Goal: Contribute content: Contribute content

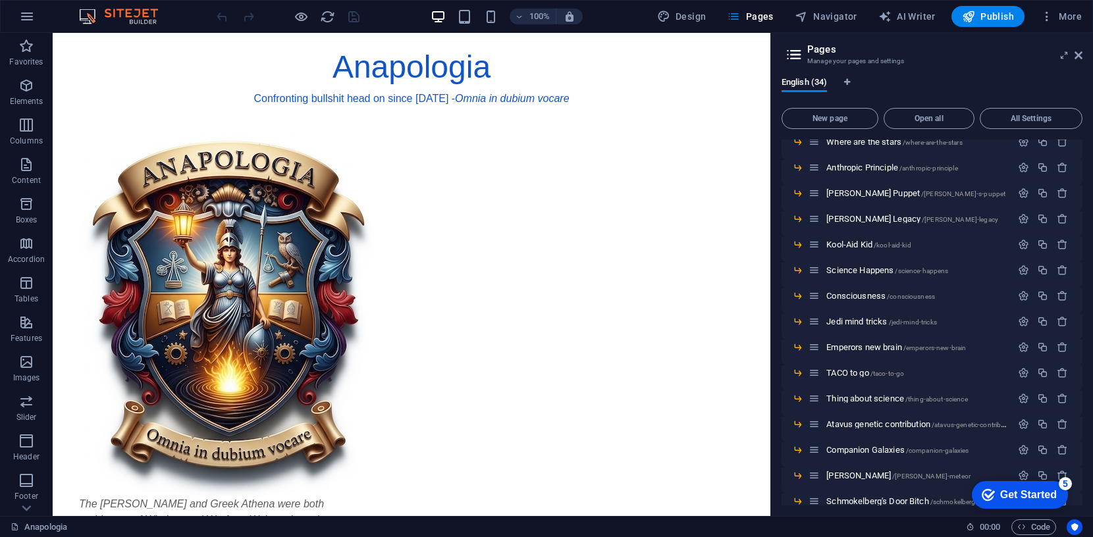
scroll to position [522, 0]
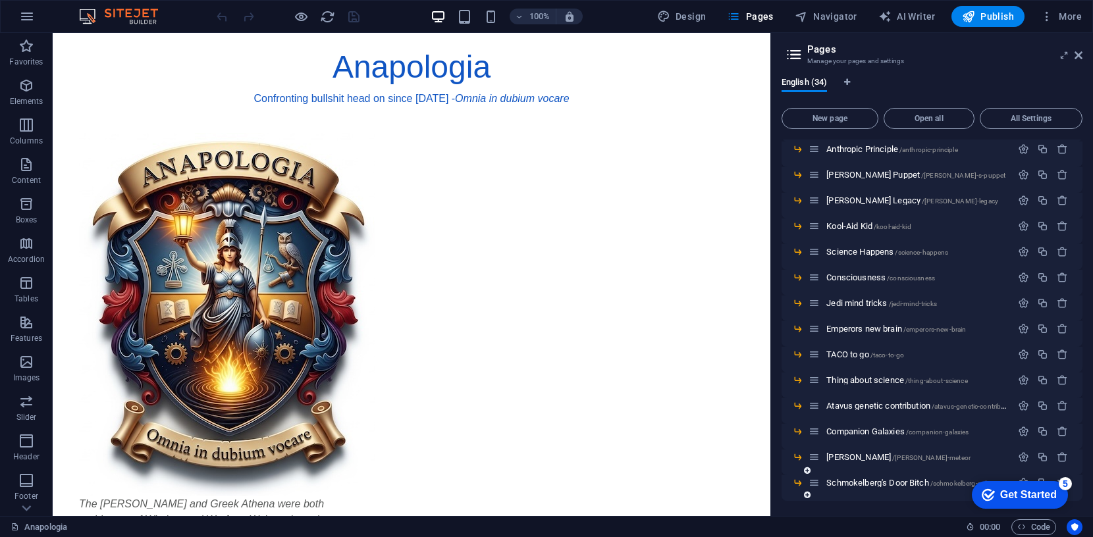
click at [859, 477] on div "Schmokelberg's Door Bitch /schmokelberg-s-door-bitch" at bounding box center [910, 482] width 203 height 15
click at [855, 483] on span "Schmokelberg's Door Bitch /schmokelberg-s-door-bitch" at bounding box center [920, 483] width 188 height 10
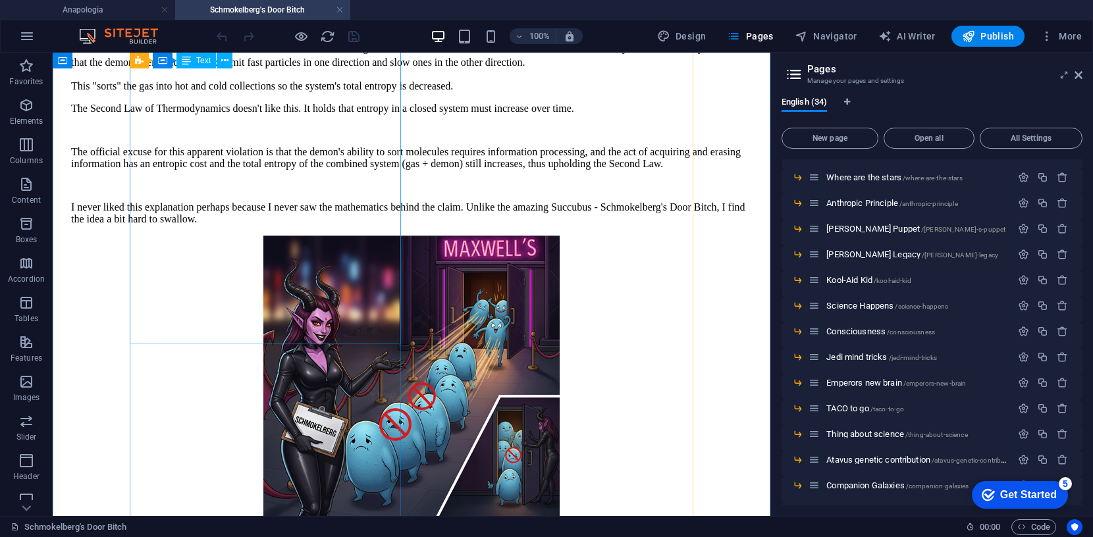
scroll to position [223, 0]
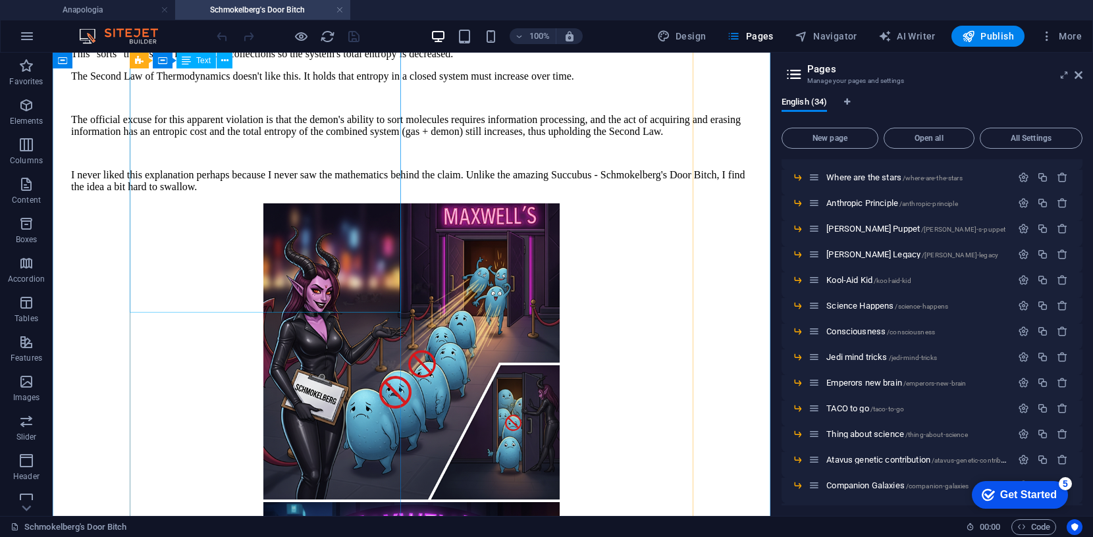
click at [265, 193] on div "Maxwell's Demon is no match for Schmokelberg's Door Bitch The "establishment" v…" at bounding box center [411, 86] width 681 height 213
click at [315, 193] on div "Maxwell's Demon is no match for Schmokelberg's Door Bitch The "establishment" v…" at bounding box center [411, 86] width 681 height 213
click at [317, 193] on div "Maxwell's Demon is no match for Schmokelberg's Door Bitch The "establishment" v…" at bounding box center [411, 86] width 681 height 213
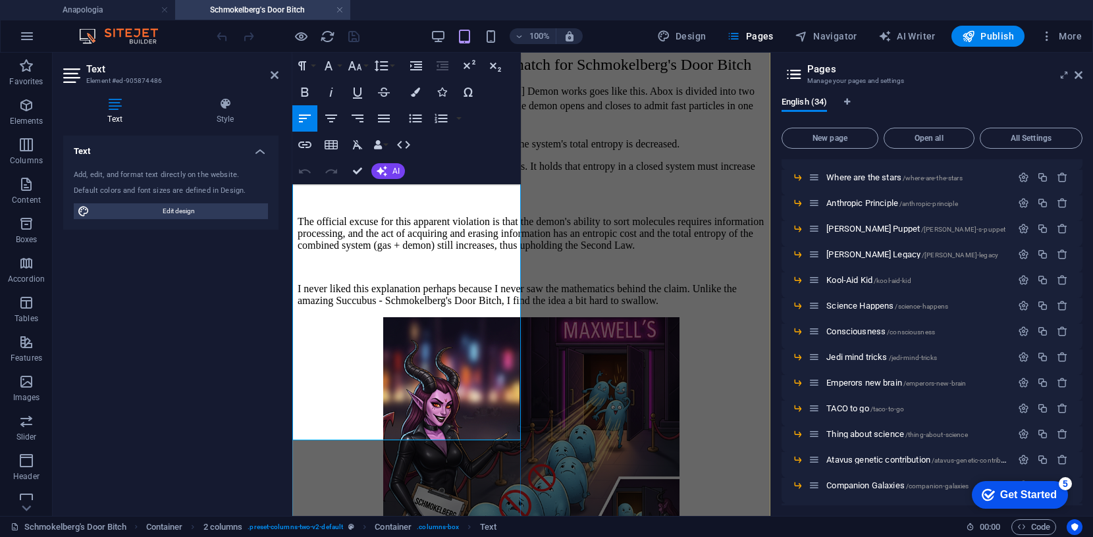
scroll to position [277, 0]
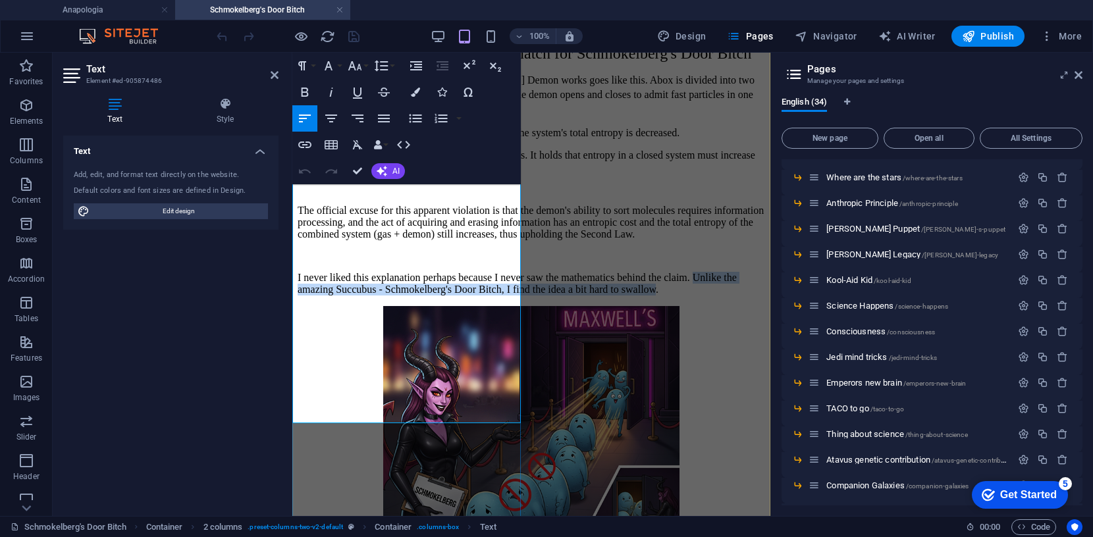
drag, startPoint x: 294, startPoint y: 403, endPoint x: 512, endPoint y: 415, distance: 218.9
click at [512, 296] on p "I never liked this explanation perhaps because I never saw the mathematics behi…" at bounding box center [531, 284] width 467 height 24
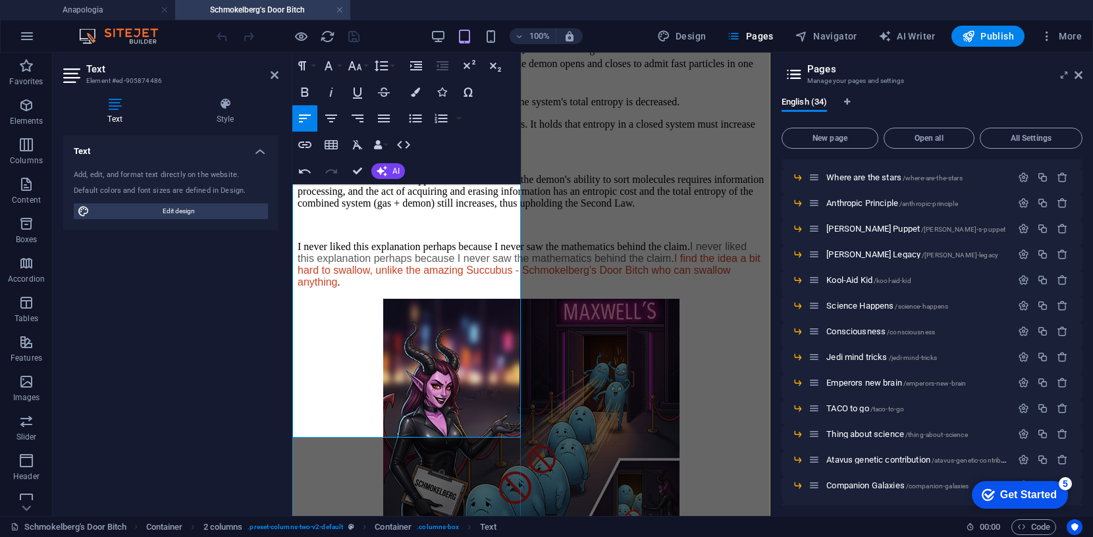
scroll to position [312, 0]
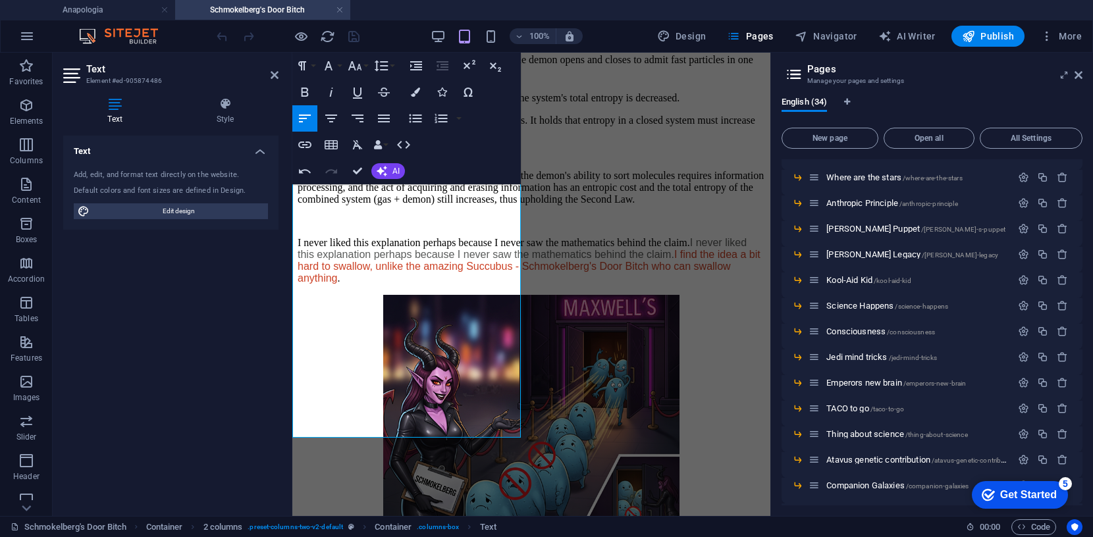
drag, startPoint x: 508, startPoint y: 352, endPoint x: 286, endPoint y: 334, distance: 222.6
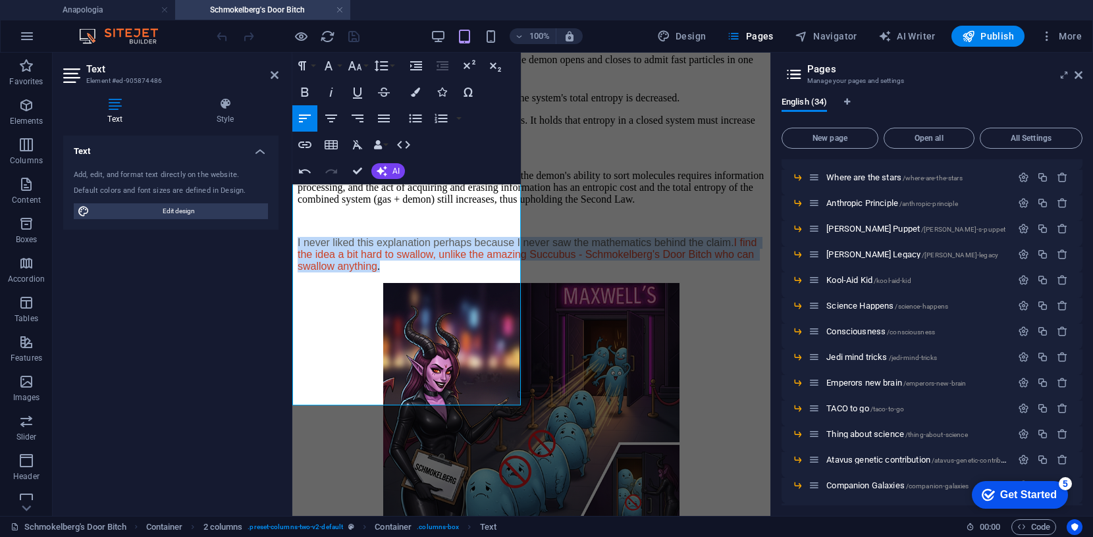
drag, startPoint x: 421, startPoint y: 401, endPoint x: 289, endPoint y: 332, distance: 148.4
click at [357, 146] on icon "button" at bounding box center [358, 144] width 10 height 9
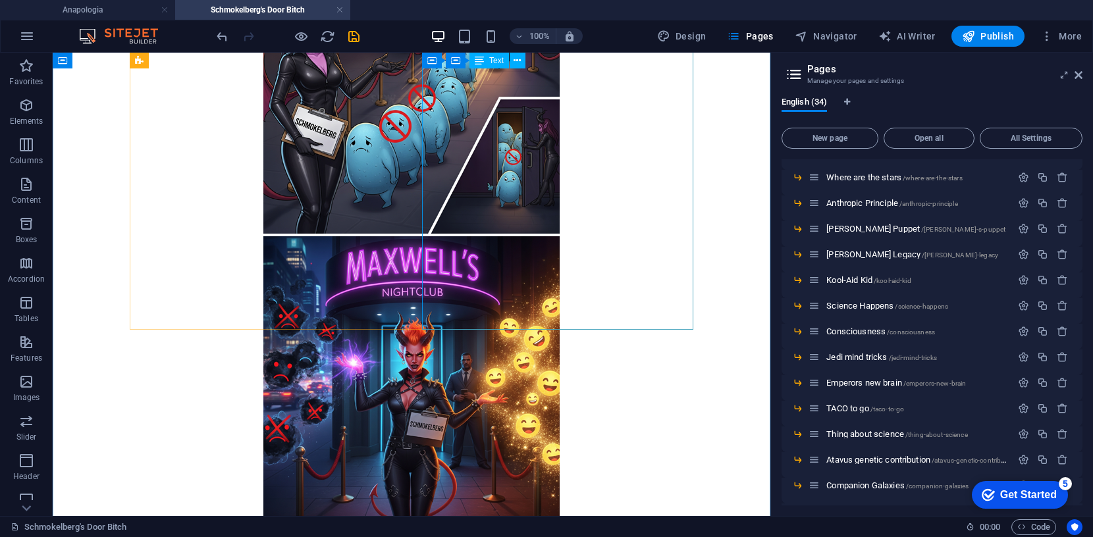
scroll to position [479, 0]
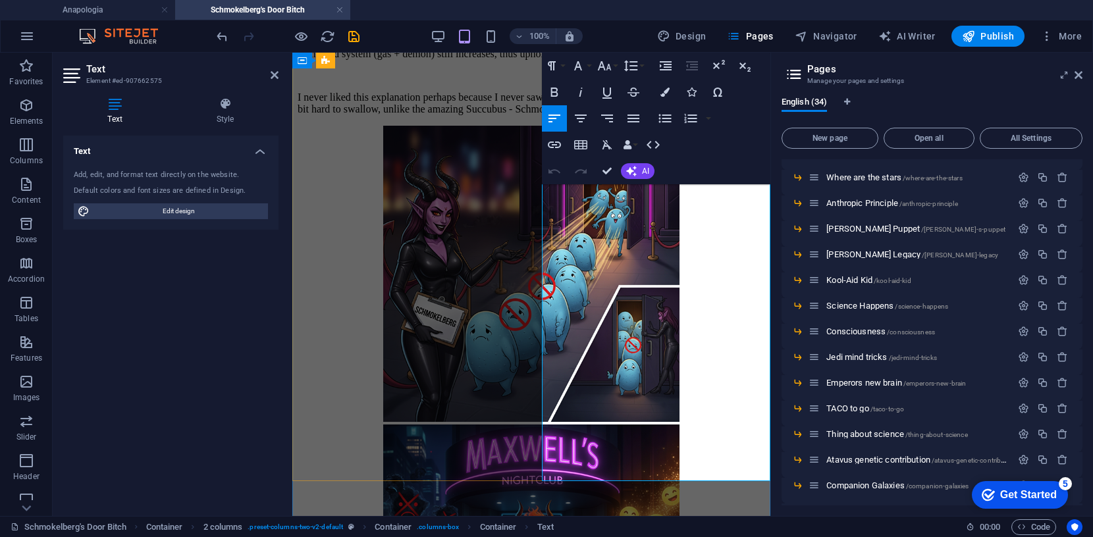
scroll to position [335, 0]
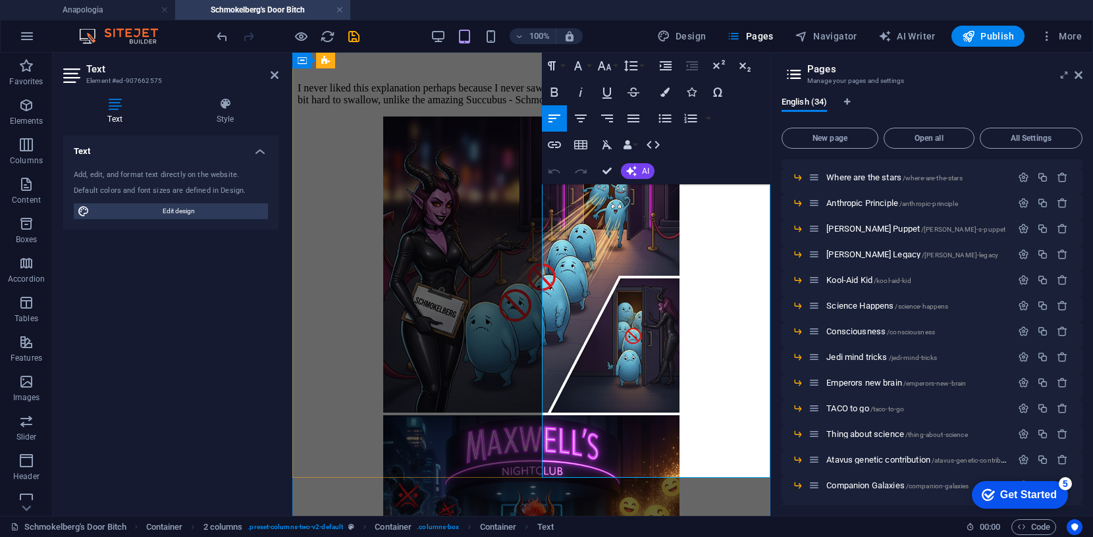
drag, startPoint x: 629, startPoint y: 300, endPoint x: 751, endPoint y: 457, distance: 198.9
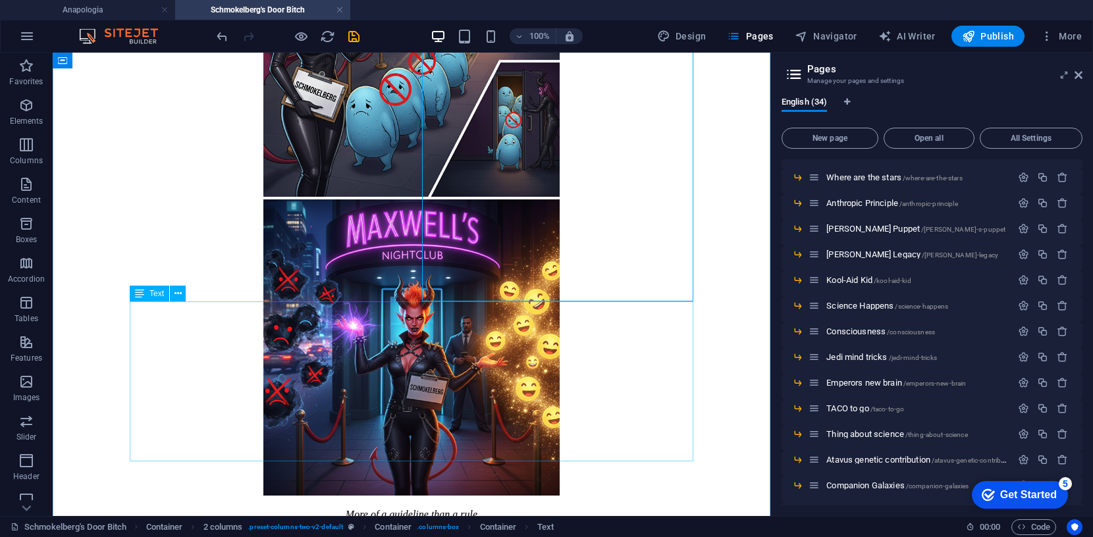
scroll to position [530, 0]
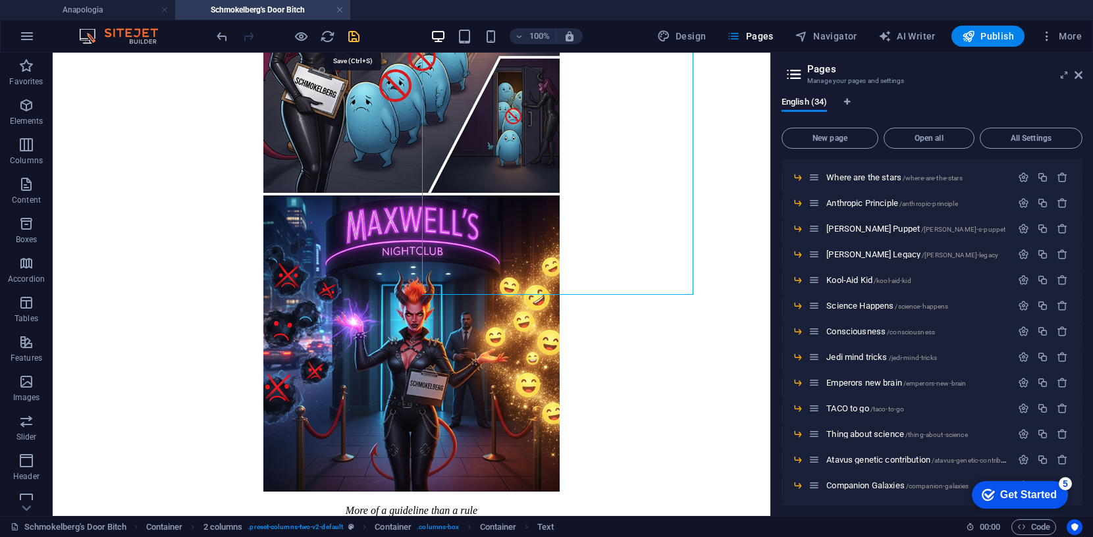
click at [353, 39] on icon "save" at bounding box center [353, 36] width 15 height 15
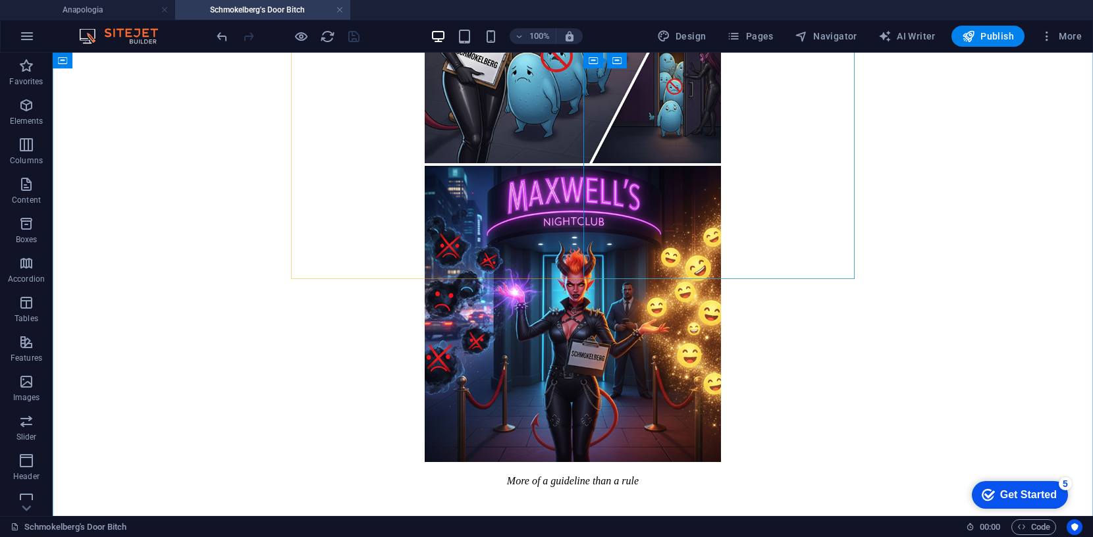
scroll to position [550, 0]
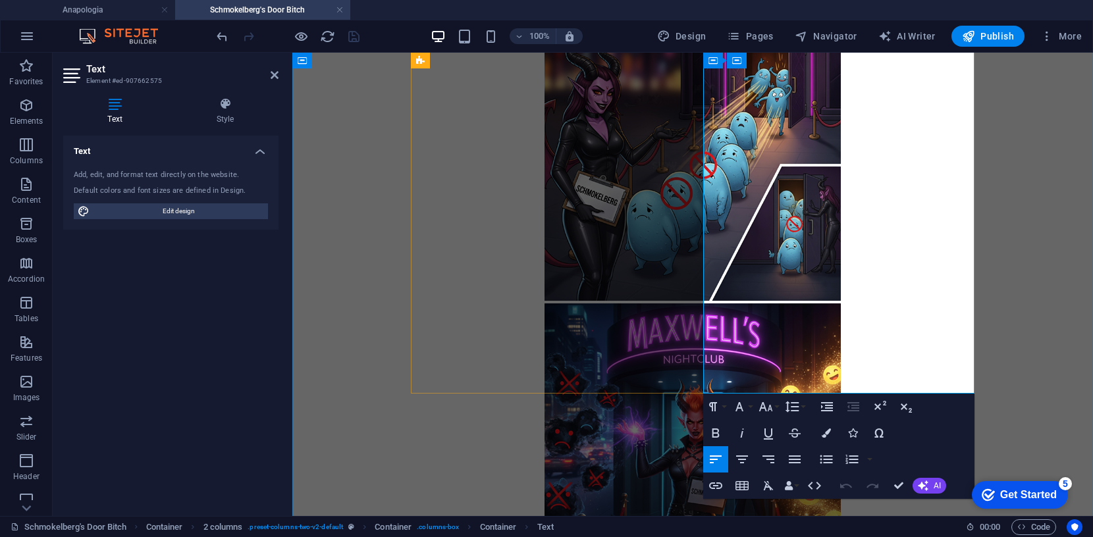
scroll to position [433, 0]
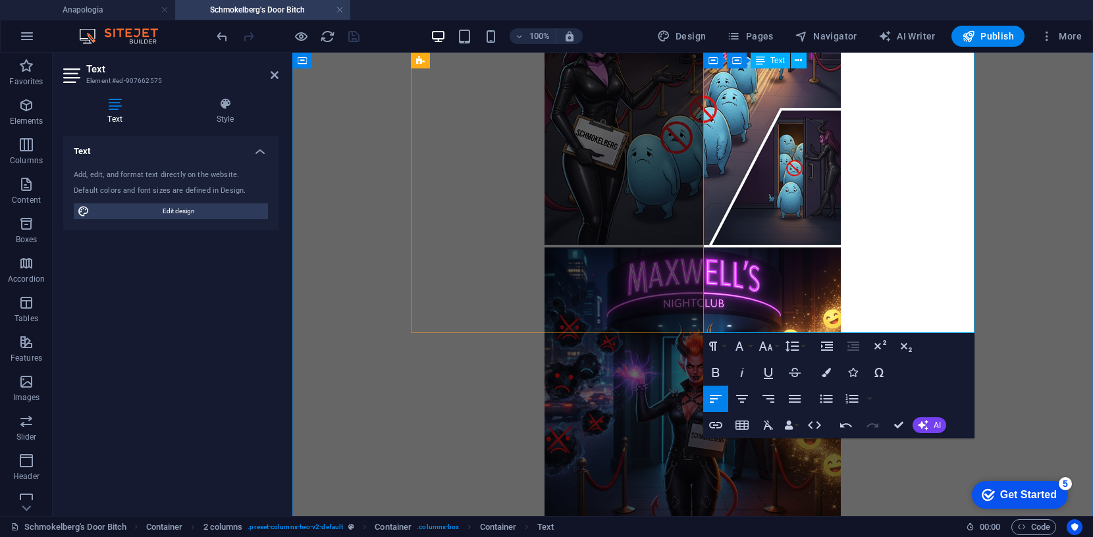
scroll to position [481, 0]
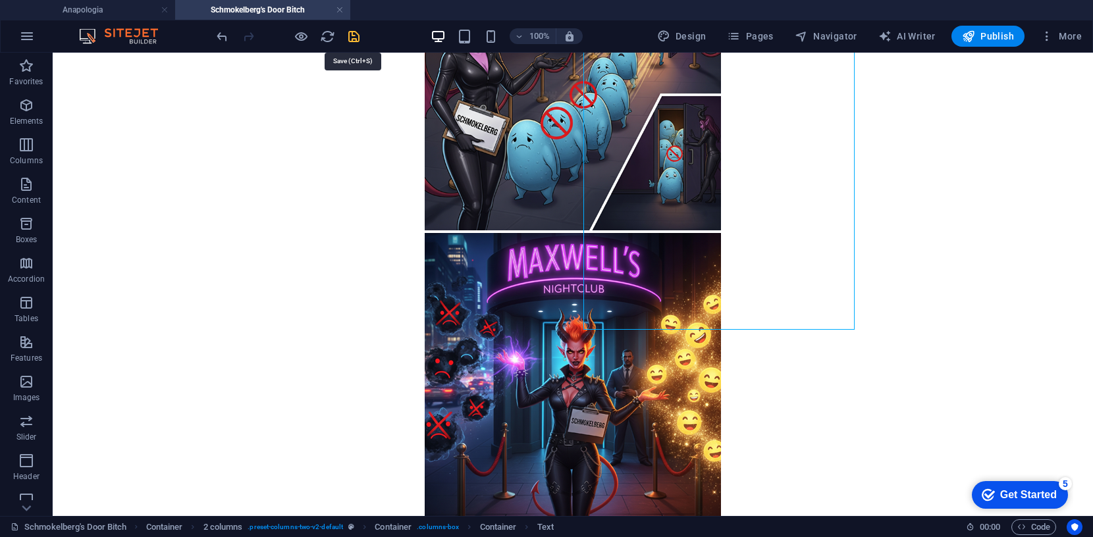
click at [348, 33] on icon "save" at bounding box center [353, 36] width 15 height 15
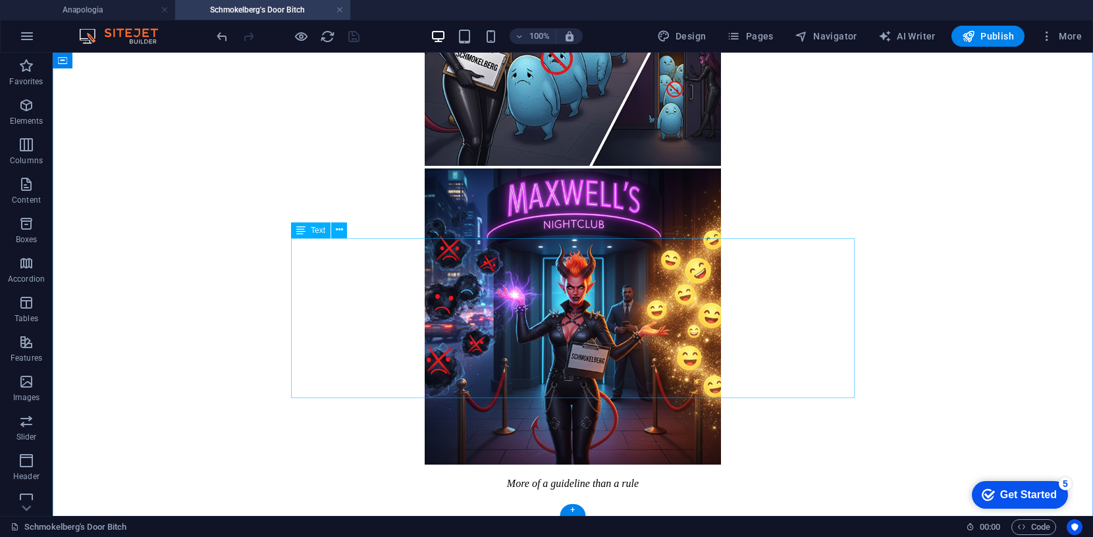
scroll to position [573, 0]
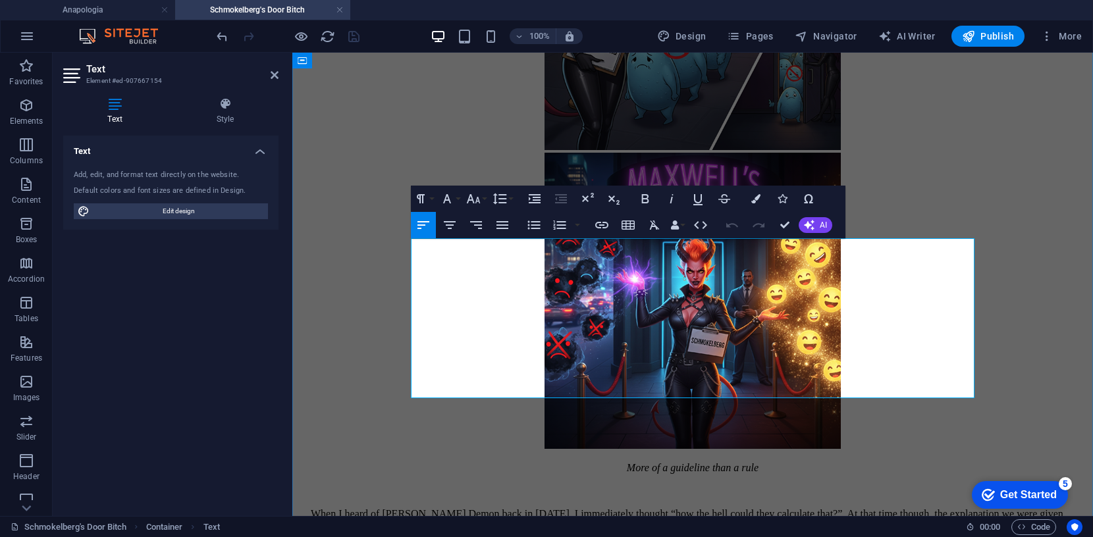
drag, startPoint x: 412, startPoint y: 259, endPoint x: 623, endPoint y: 390, distance: 248.5
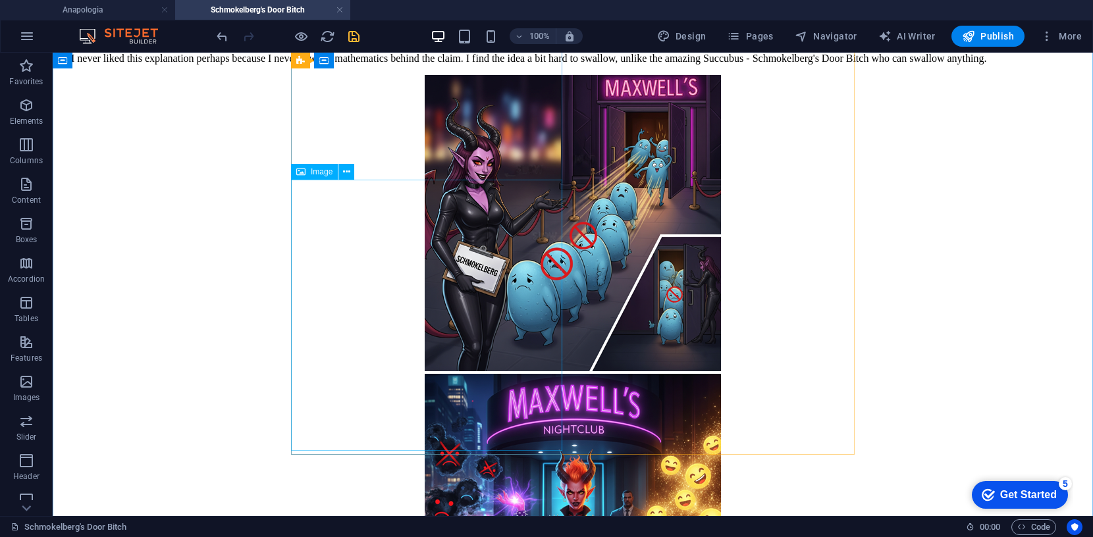
scroll to position [401, 0]
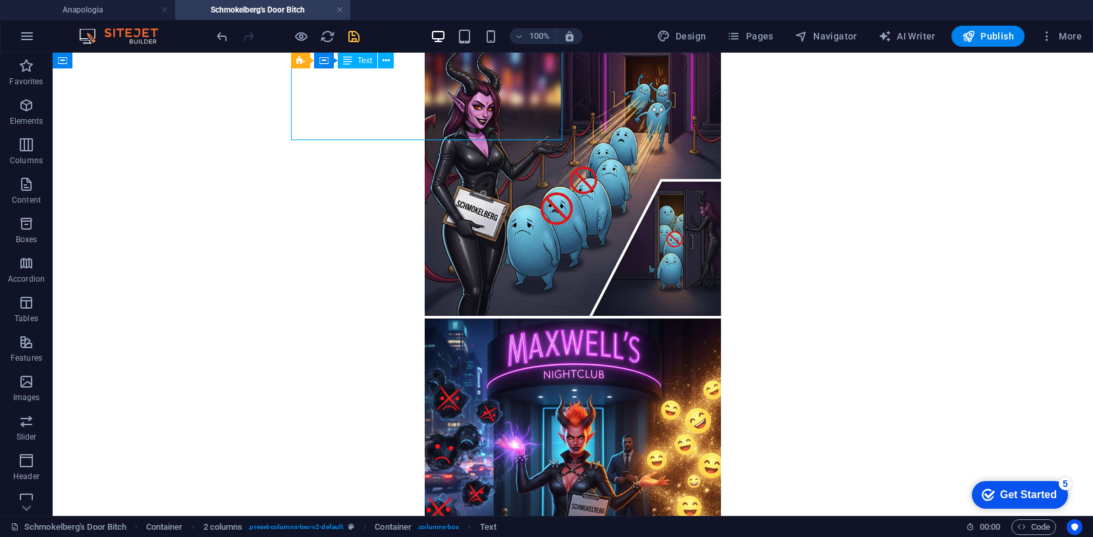
scroll to position [391, 0]
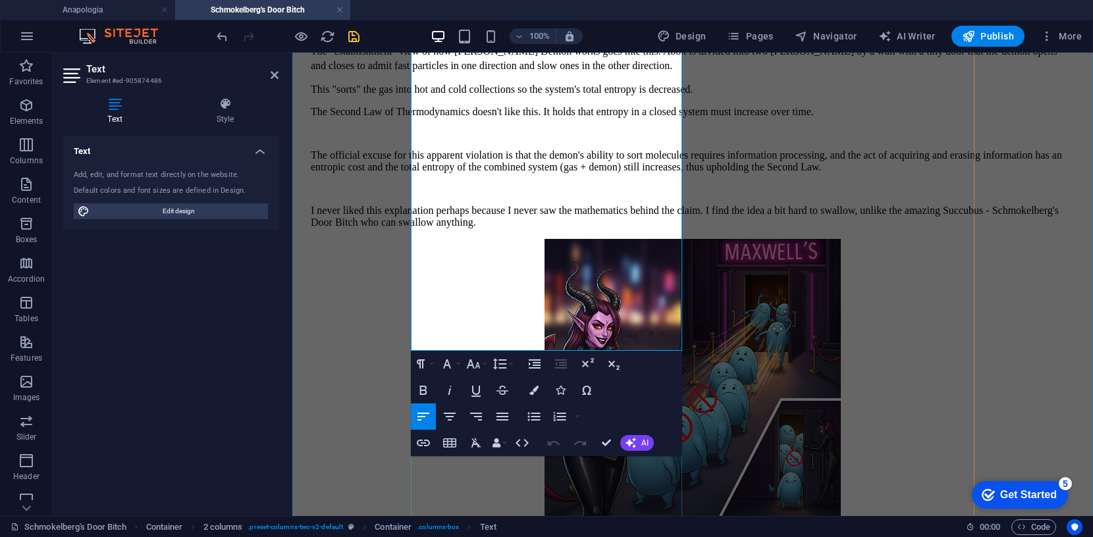
scroll to position [294, 0]
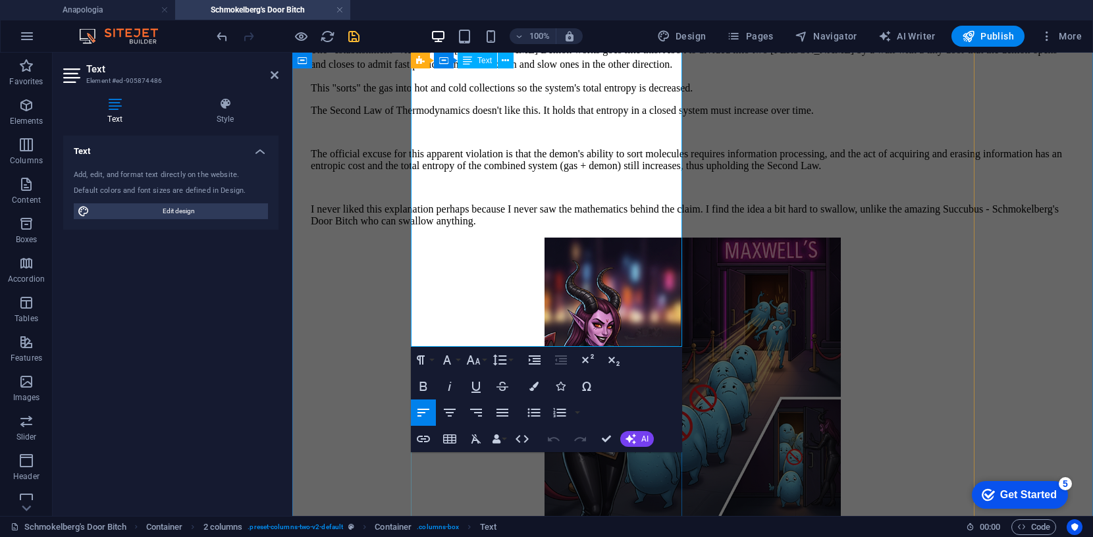
click at [673, 227] on p "I never liked this explanation perhaps because I never saw the mathematics behi…" at bounding box center [693, 215] width 764 height 24
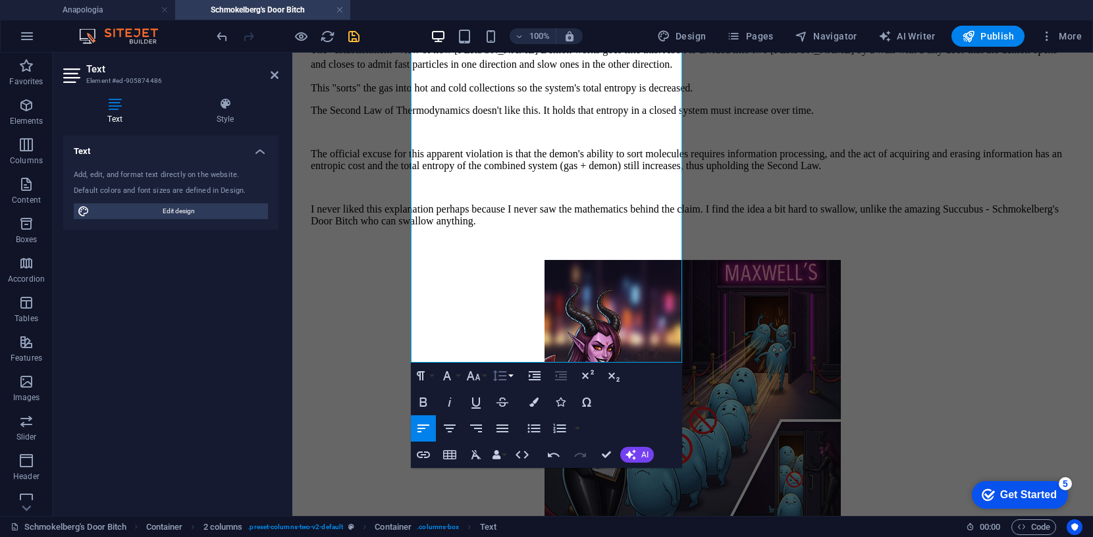
click at [500, 374] on icon "button" at bounding box center [500, 376] width 16 height 16
click at [524, 422] on link "Single" at bounding box center [519, 421] width 59 height 20
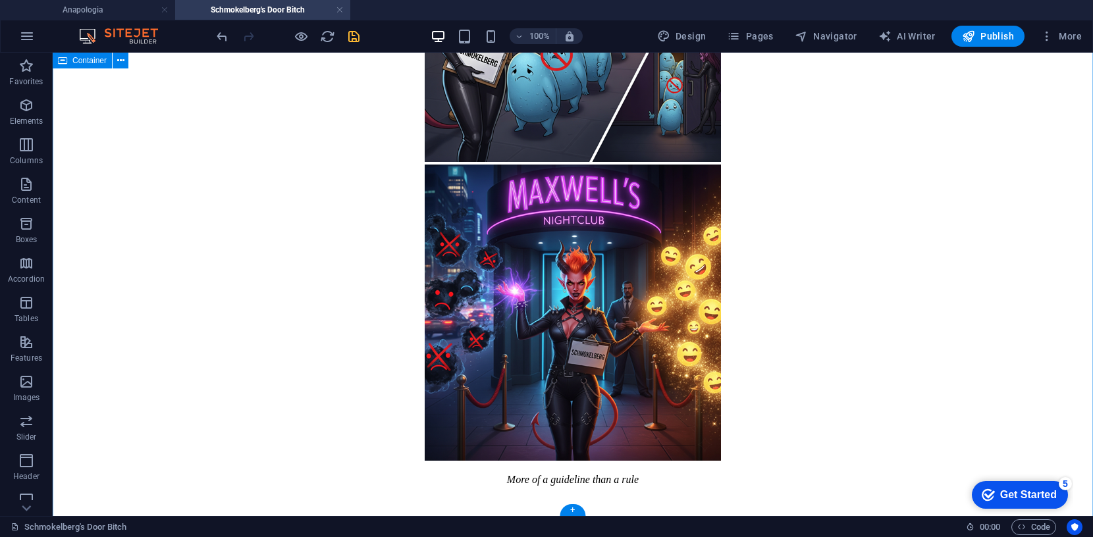
scroll to position [594, 0]
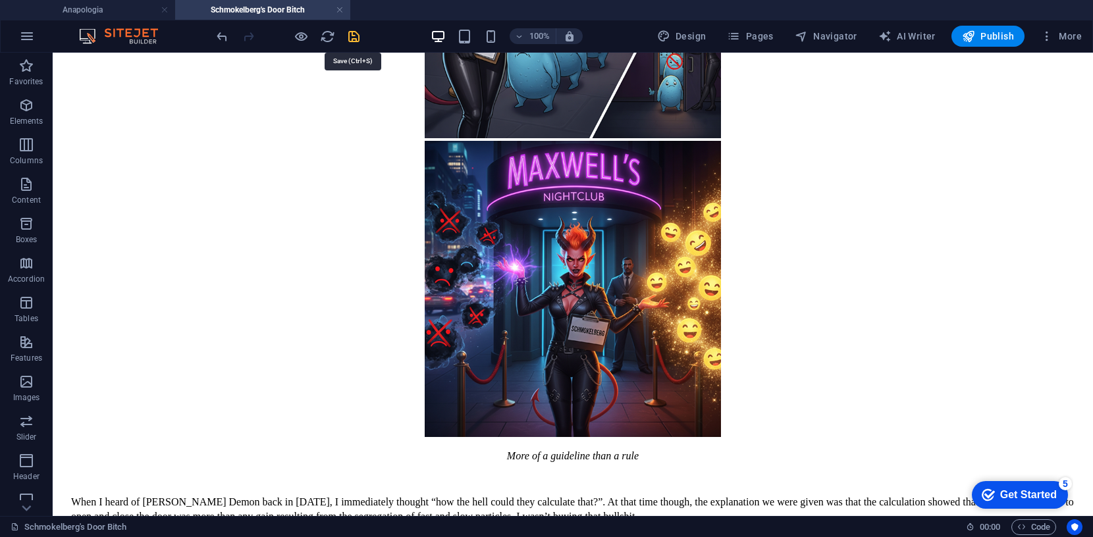
click at [358, 36] on icon "save" at bounding box center [353, 36] width 15 height 15
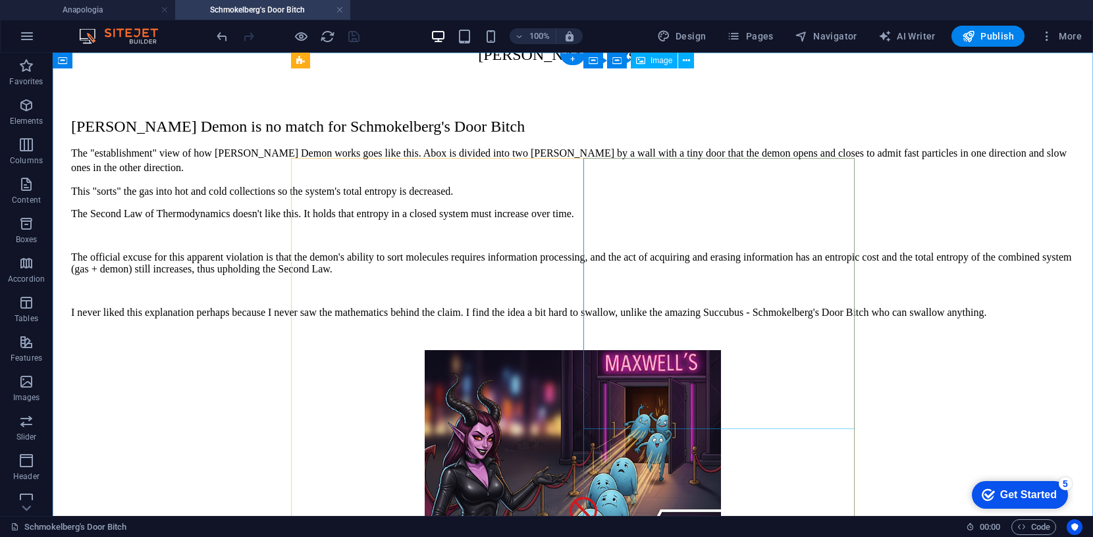
scroll to position [0, 0]
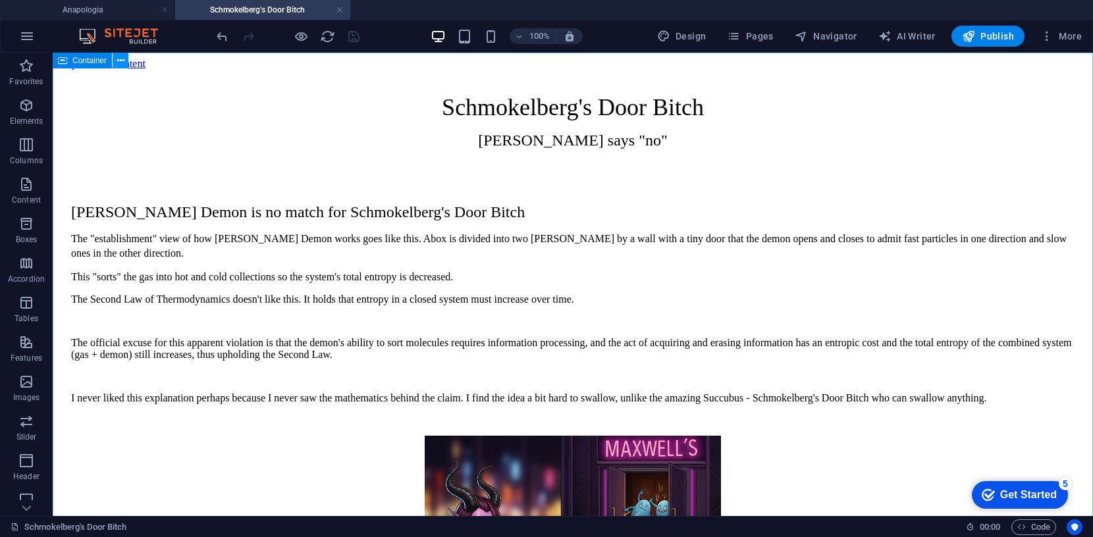
click at [120, 59] on icon at bounding box center [120, 61] width 7 height 14
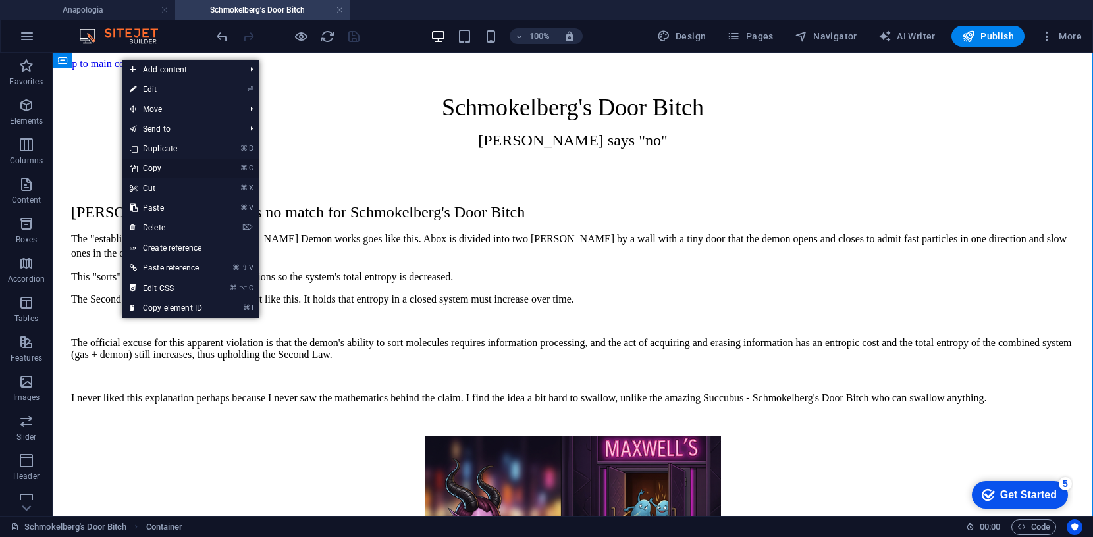
click at [157, 165] on link "⌘ C Copy" at bounding box center [166, 169] width 88 height 20
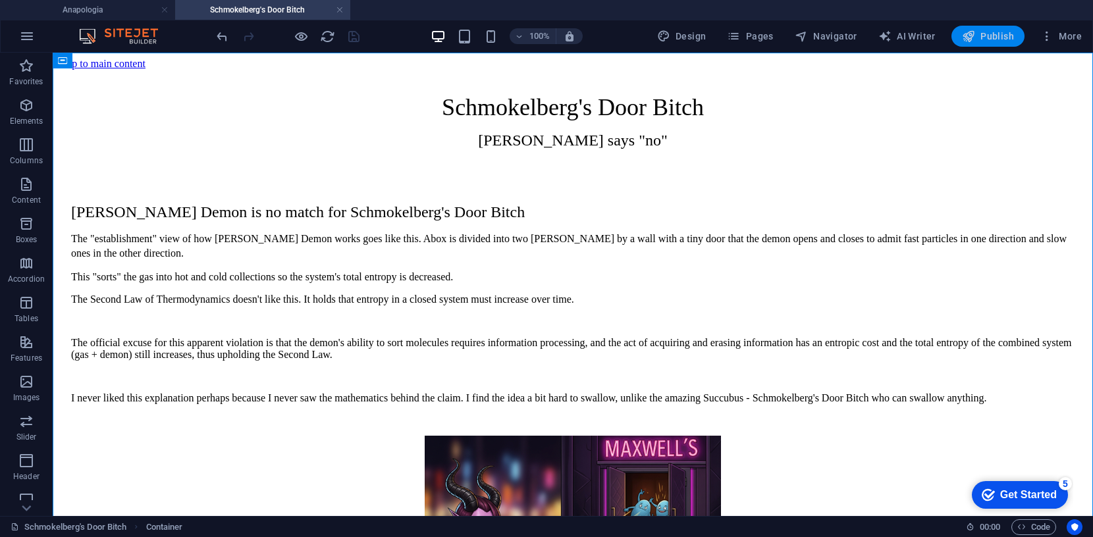
click at [983, 34] on span "Publish" at bounding box center [988, 36] width 52 height 13
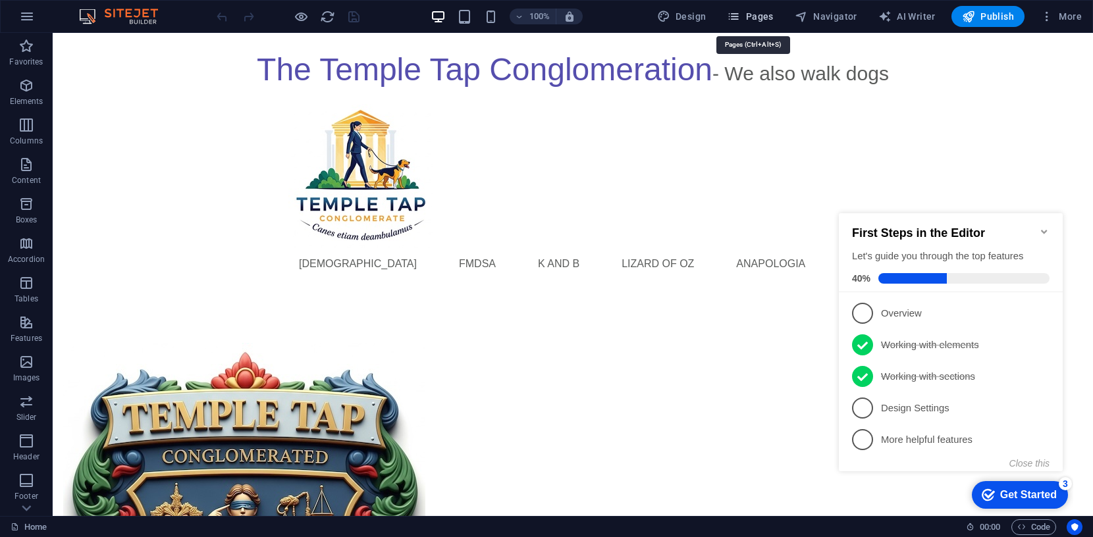
click at [762, 18] on span "Pages" at bounding box center [750, 16] width 46 height 13
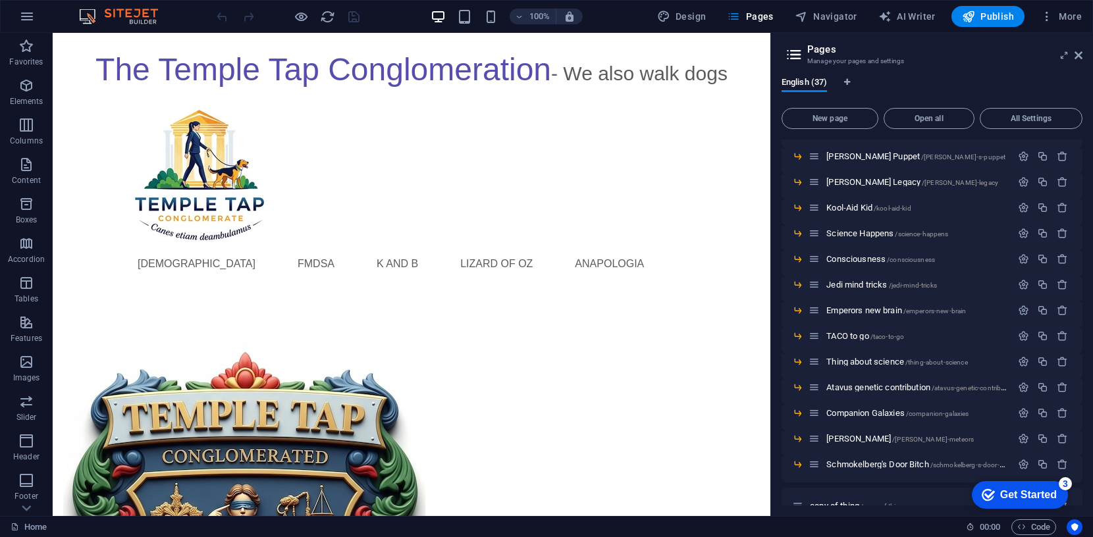
scroll to position [678, 0]
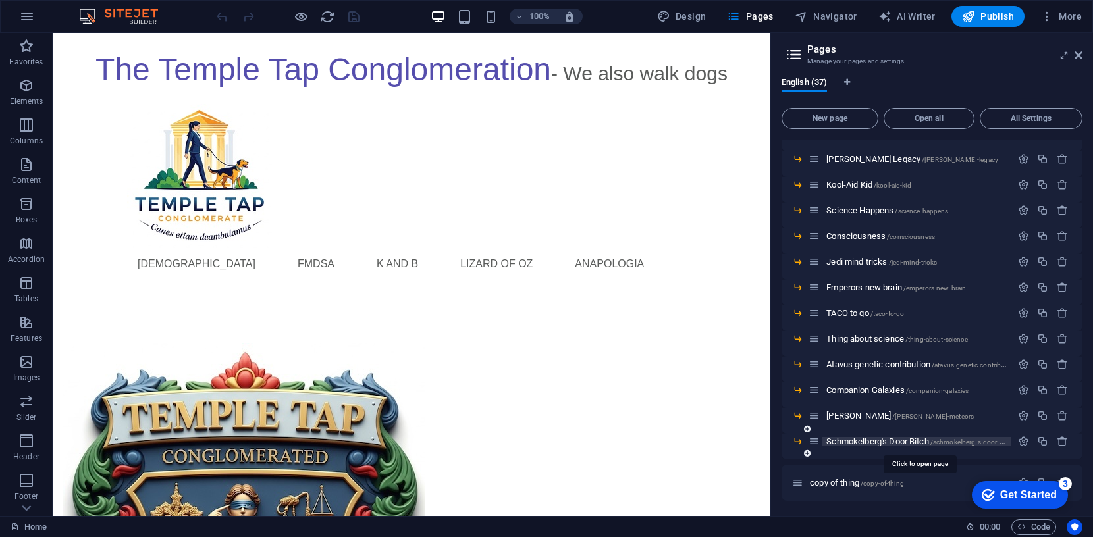
click at [851, 439] on span "Schmokelberg's Door Bitch /schmokelberg-s-door-bitch" at bounding box center [920, 442] width 188 height 10
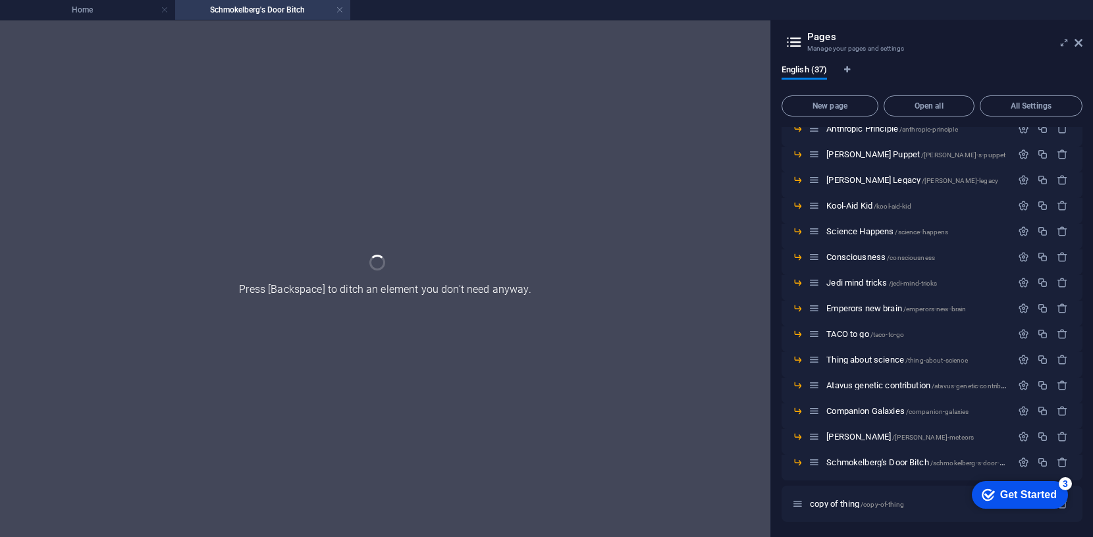
scroll to position [0, 0]
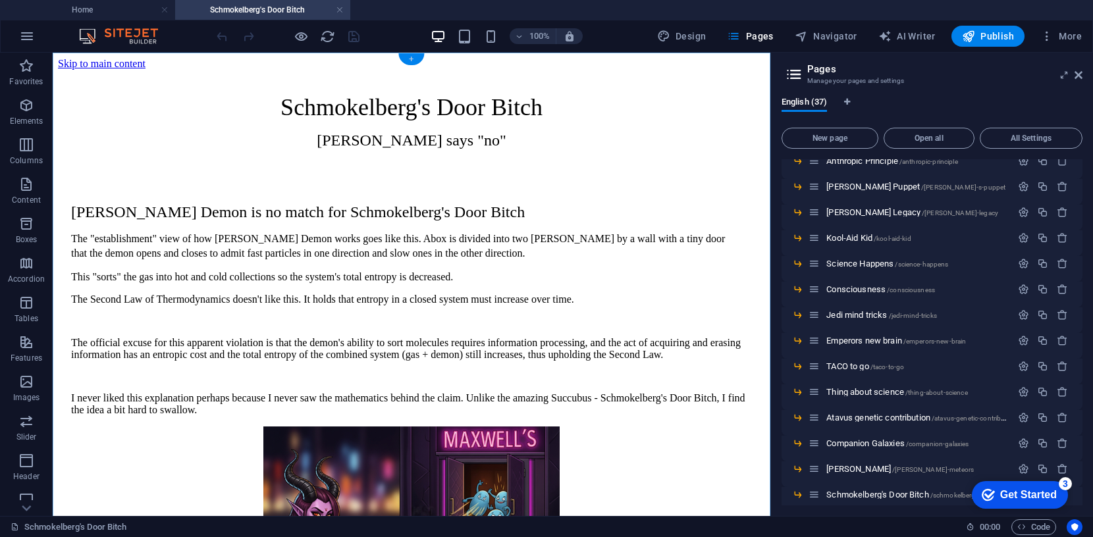
drag, startPoint x: 415, startPoint y: 58, endPoint x: 136, endPoint y: 5, distance: 284.1
click at [415, 58] on div "+" at bounding box center [411, 59] width 26 height 12
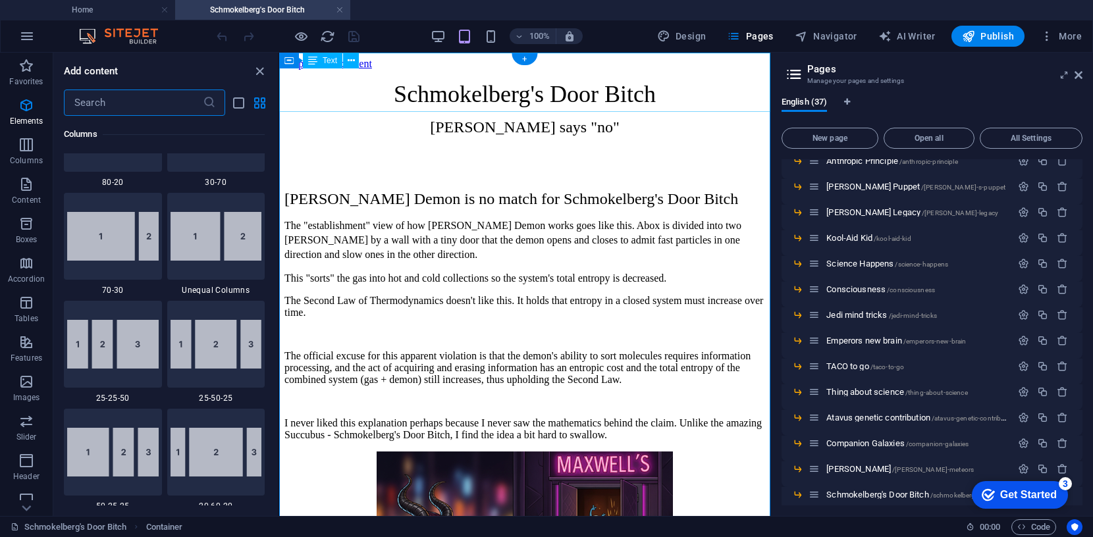
scroll to position [2304, 0]
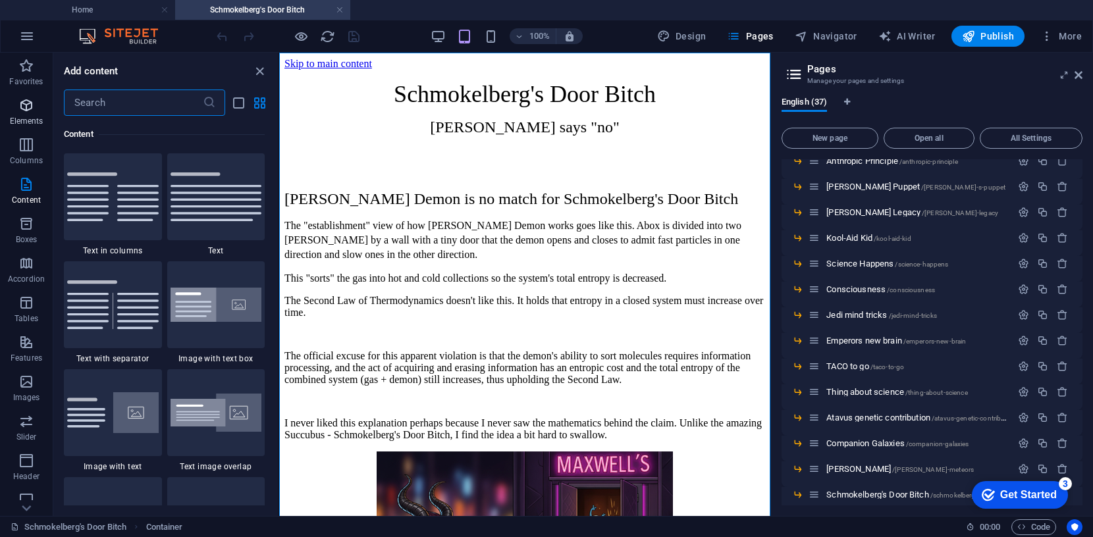
click at [28, 106] on icon "button" at bounding box center [26, 105] width 16 height 16
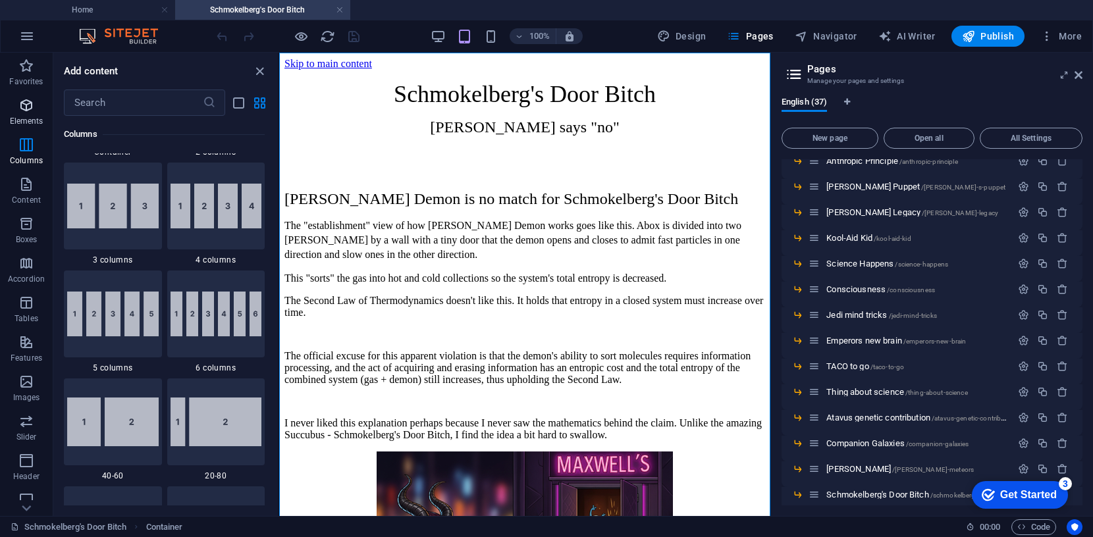
scroll to position [140, 0]
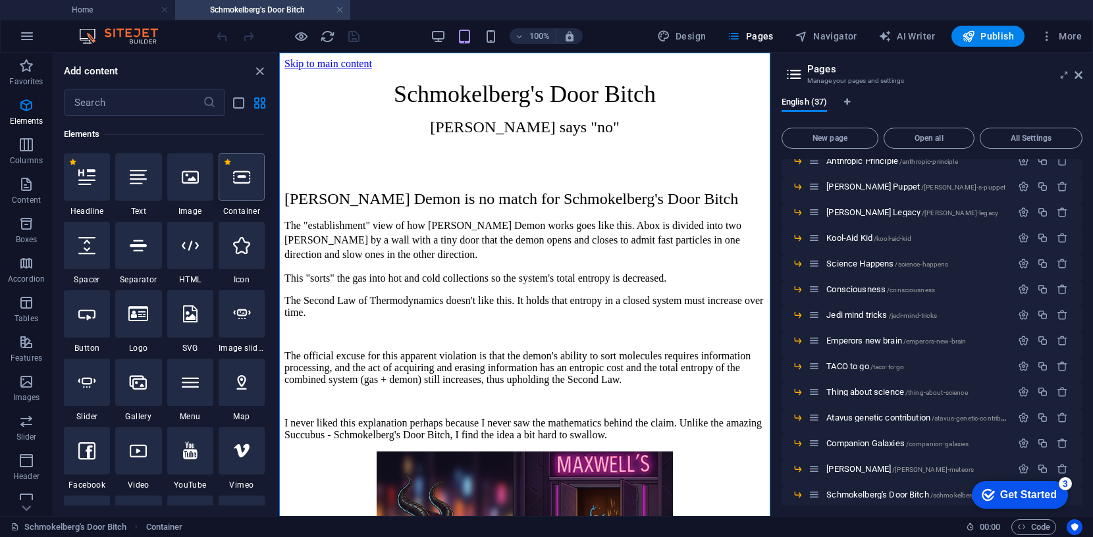
click at [245, 182] on icon at bounding box center [241, 177] width 17 height 17
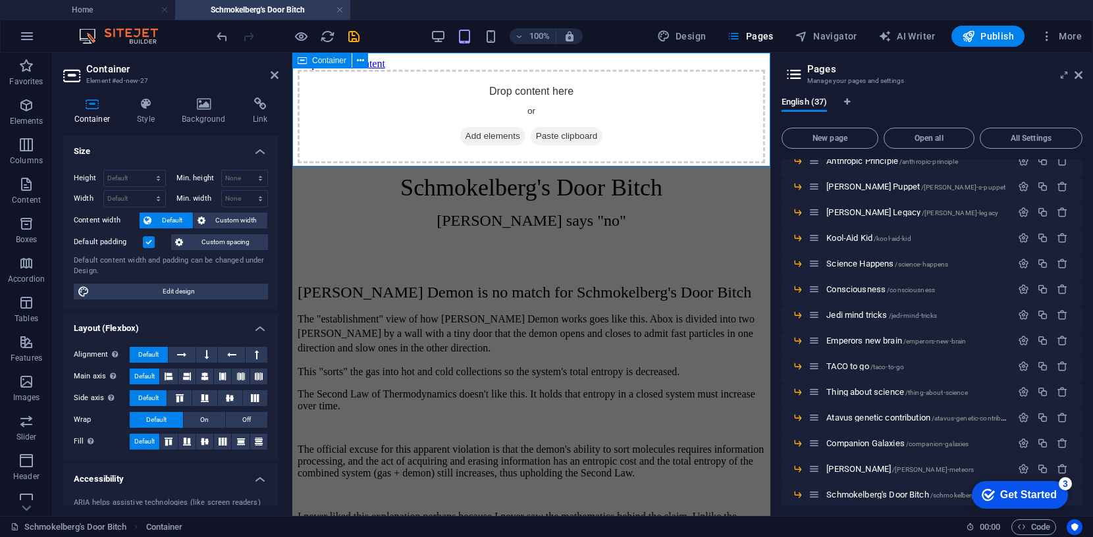
click at [578, 128] on span "Paste clipboard" at bounding box center [567, 136] width 72 height 18
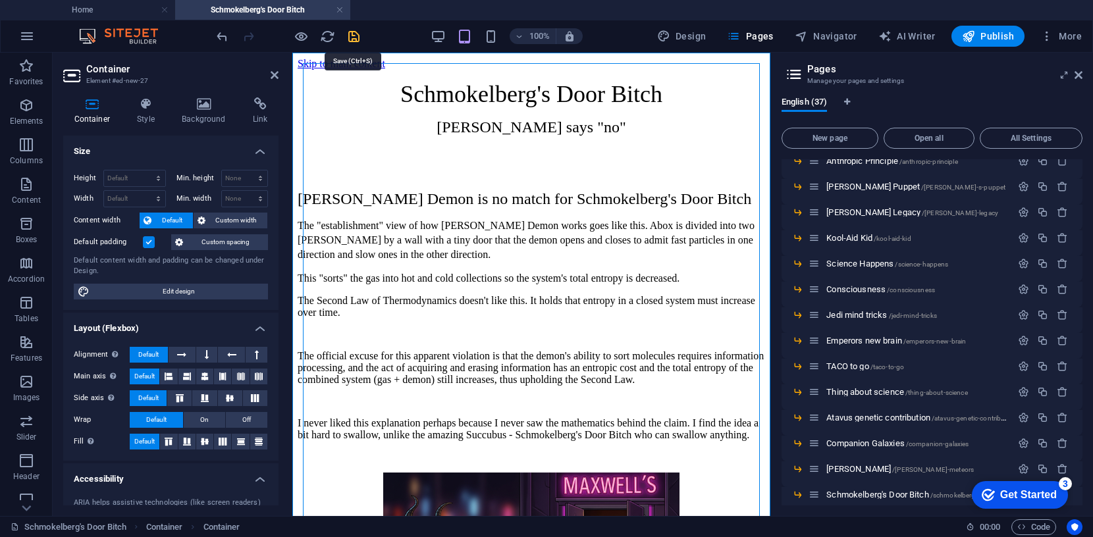
click at [349, 32] on icon "save" at bounding box center [353, 36] width 15 height 15
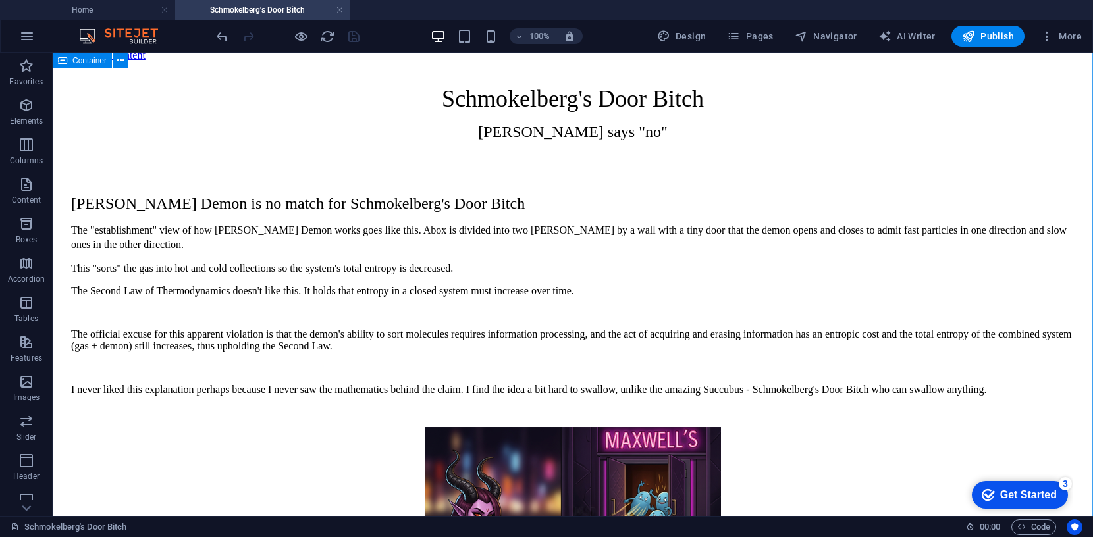
scroll to position [0, 0]
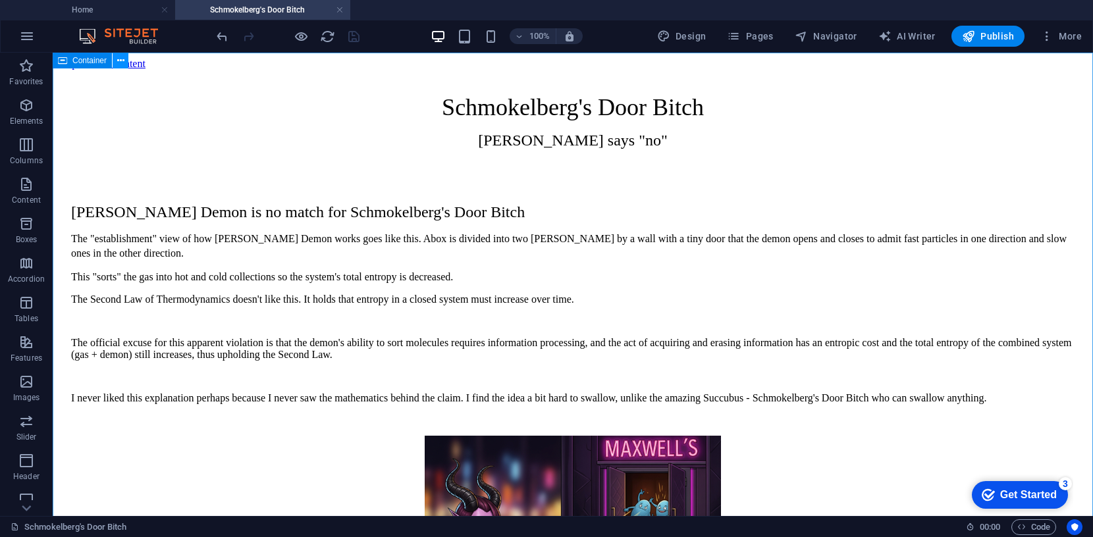
click at [118, 58] on icon at bounding box center [120, 61] width 7 height 14
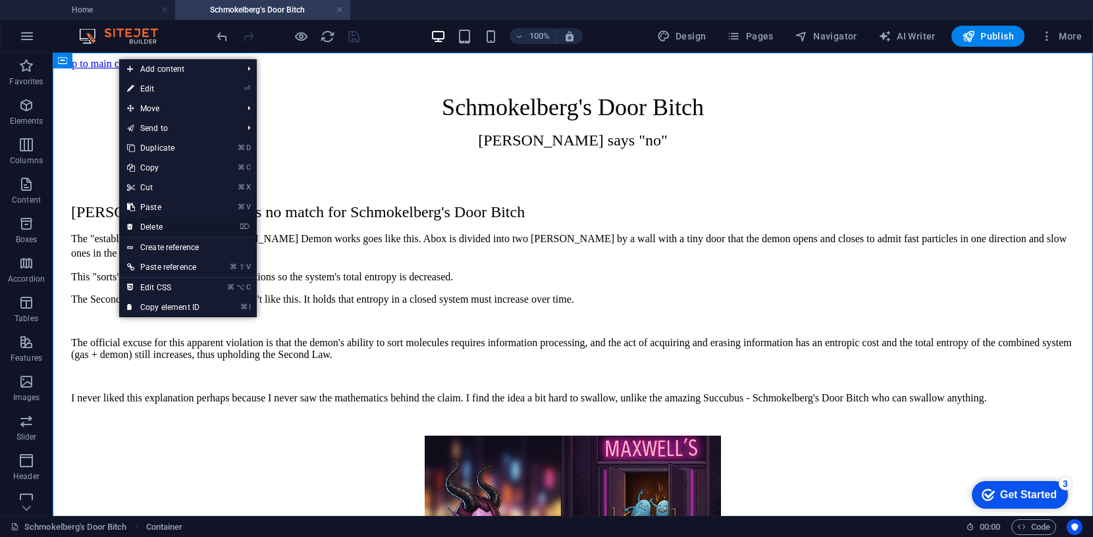
click at [163, 226] on link "⌦ Delete" at bounding box center [163, 227] width 88 height 20
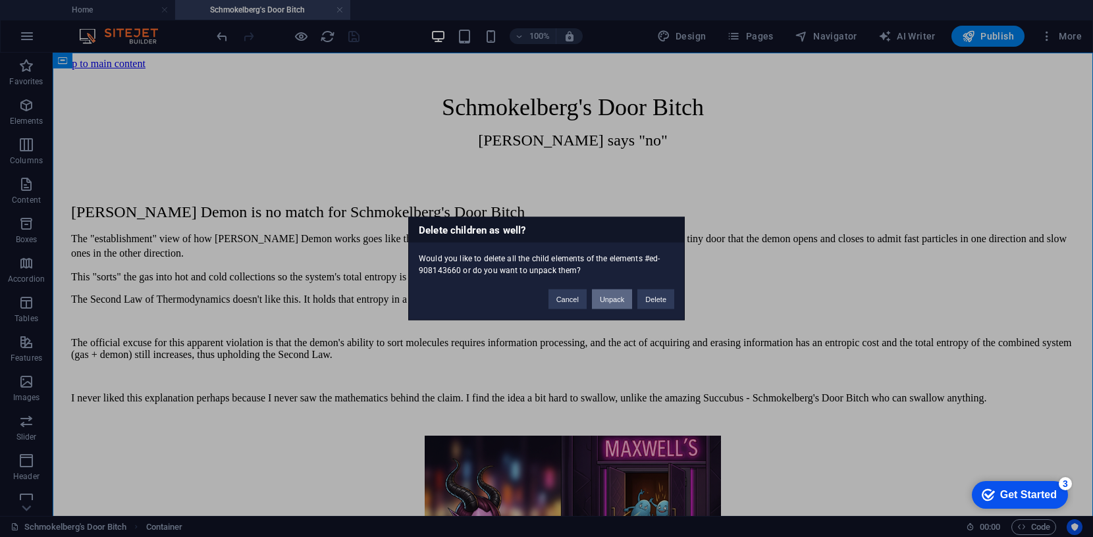
click at [614, 299] on button "Unpack" at bounding box center [612, 300] width 40 height 20
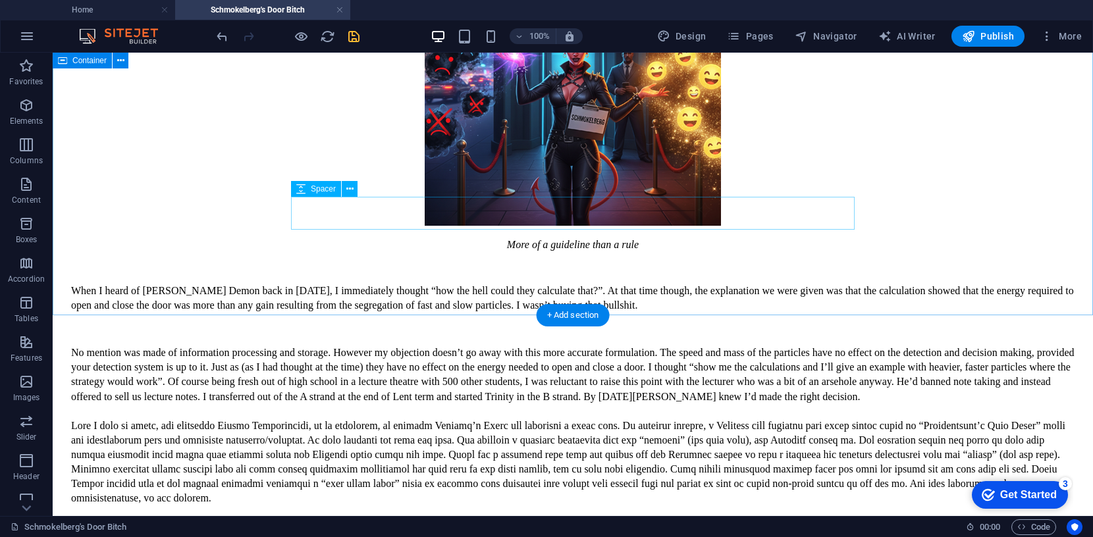
scroll to position [816, 0]
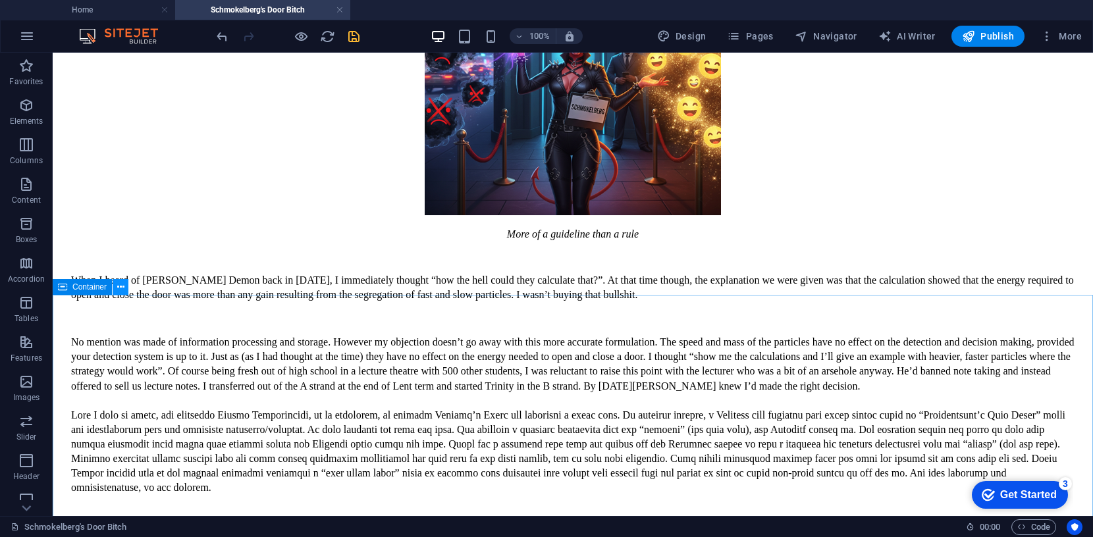
click at [121, 286] on icon at bounding box center [120, 287] width 7 height 14
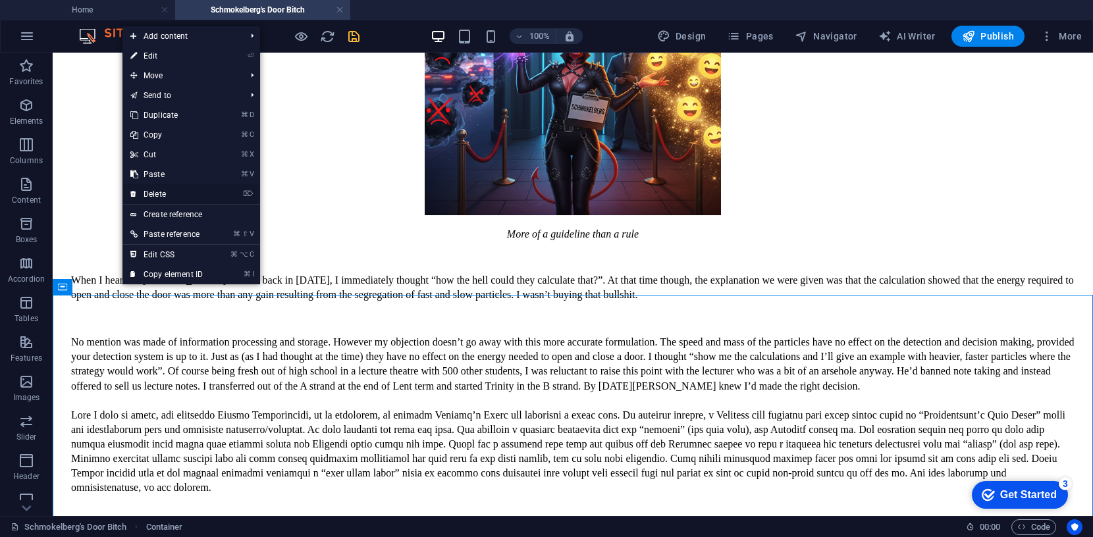
click at [159, 191] on link "⌦ Delete" at bounding box center [166, 194] width 88 height 20
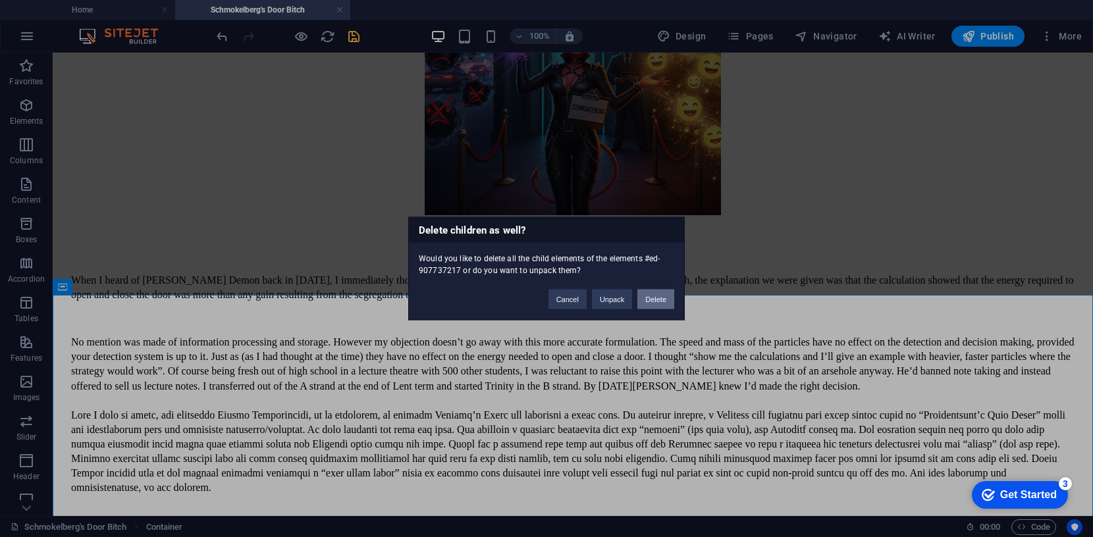
click at [662, 304] on button "Delete" at bounding box center [655, 300] width 37 height 20
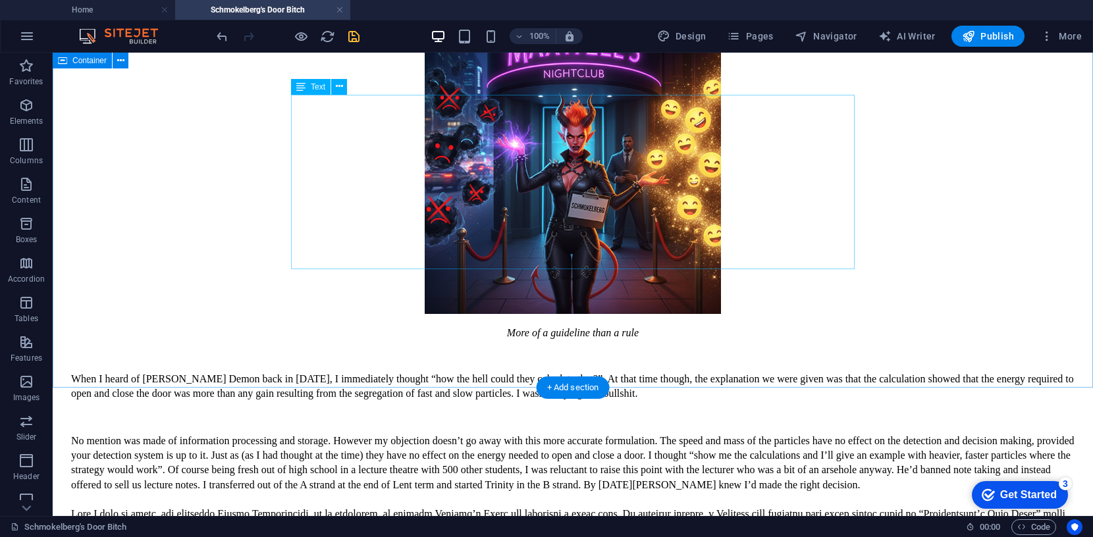
scroll to position [716, 0]
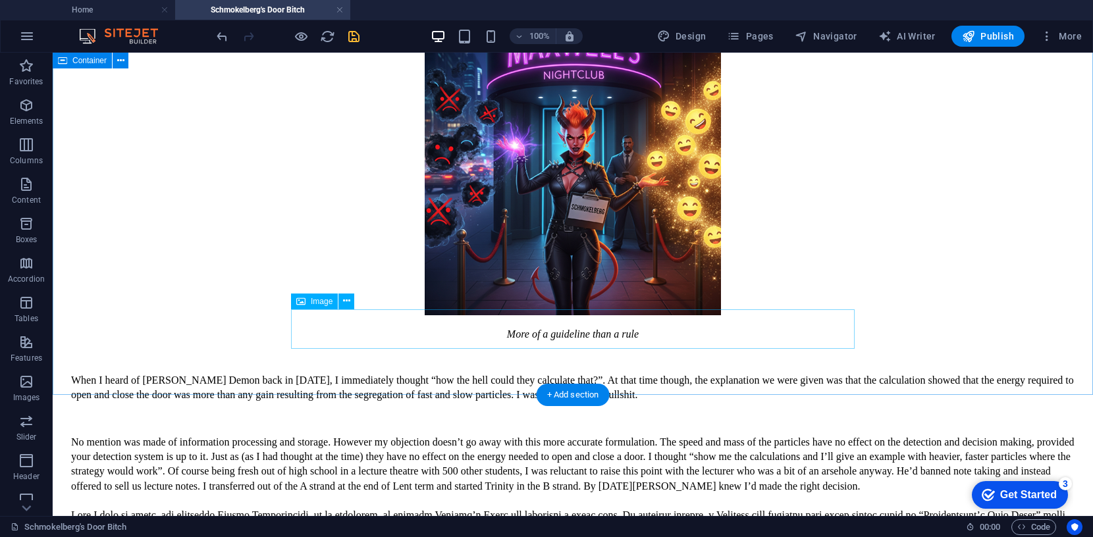
select select "px"
select select
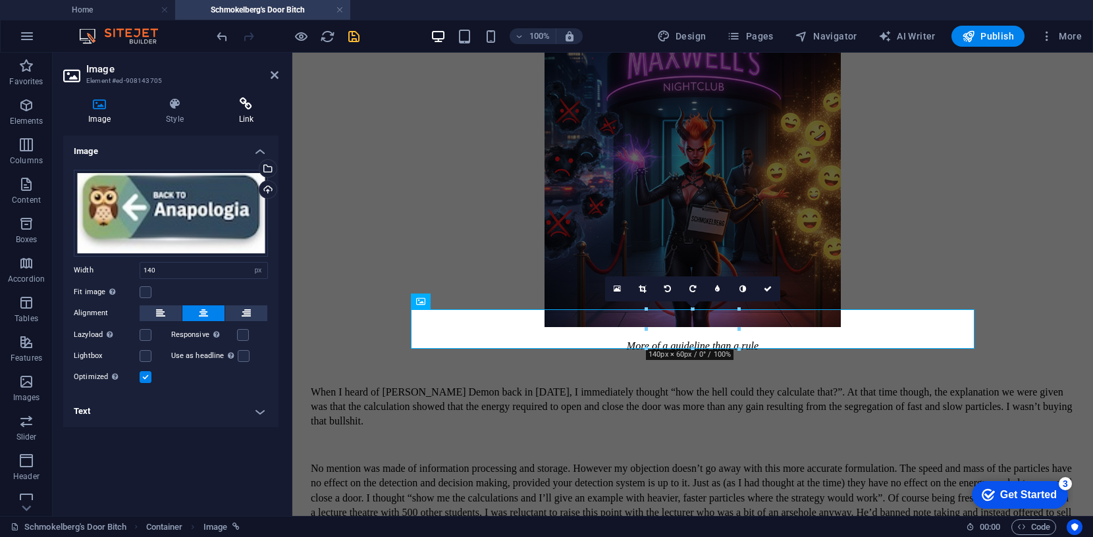
click at [246, 101] on icon at bounding box center [246, 103] width 65 height 13
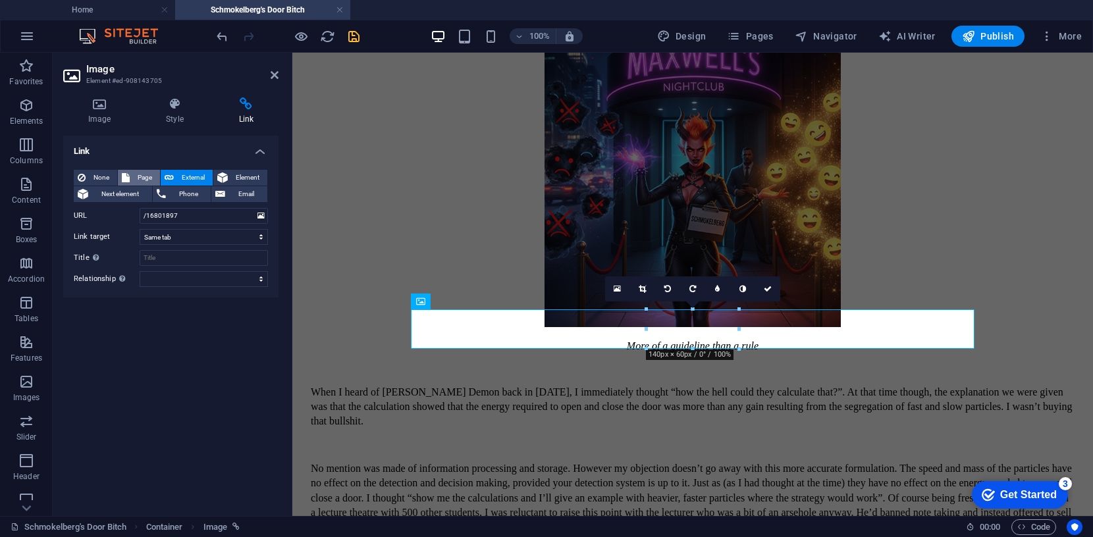
click at [143, 176] on span "Page" at bounding box center [145, 178] width 22 height 16
click at [259, 215] on select "Home KandB fmdsa LizOfOz Anapologia -- Appearance of Design -- The Genome -- Ba…" at bounding box center [204, 216] width 128 height 16
select select "4"
click at [175, 260] on input "Title Additional link description, should not be the same as the link text. The…" at bounding box center [204, 258] width 128 height 16
type input "back to Anapologia"
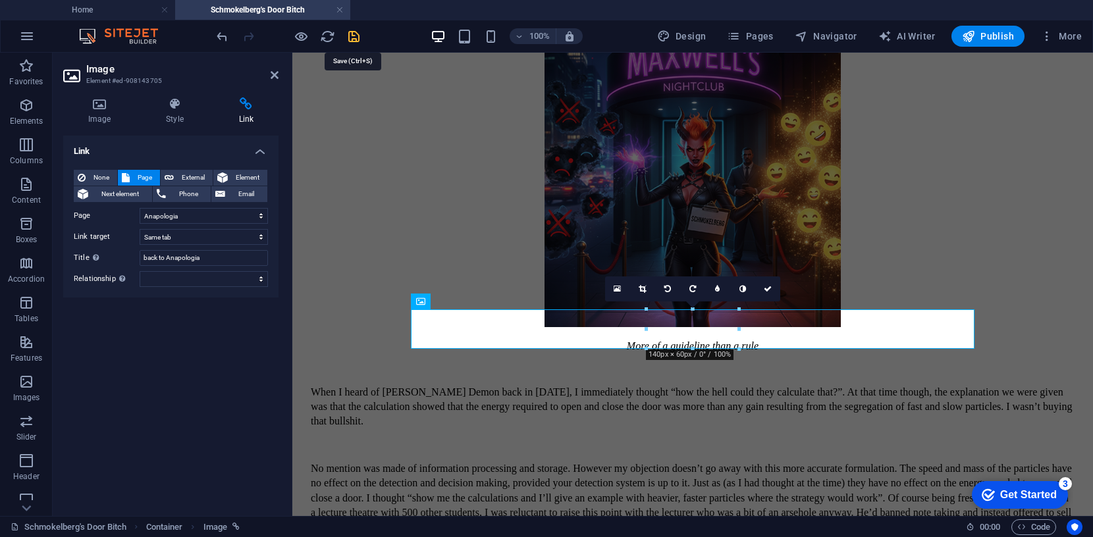
click at [355, 32] on icon "save" at bounding box center [353, 36] width 15 height 15
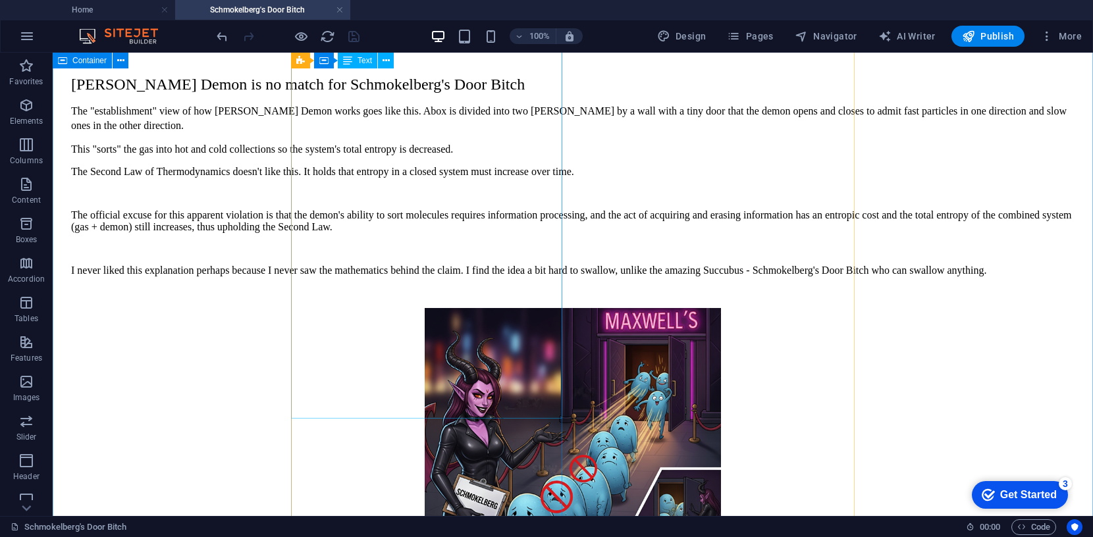
scroll to position [0, 0]
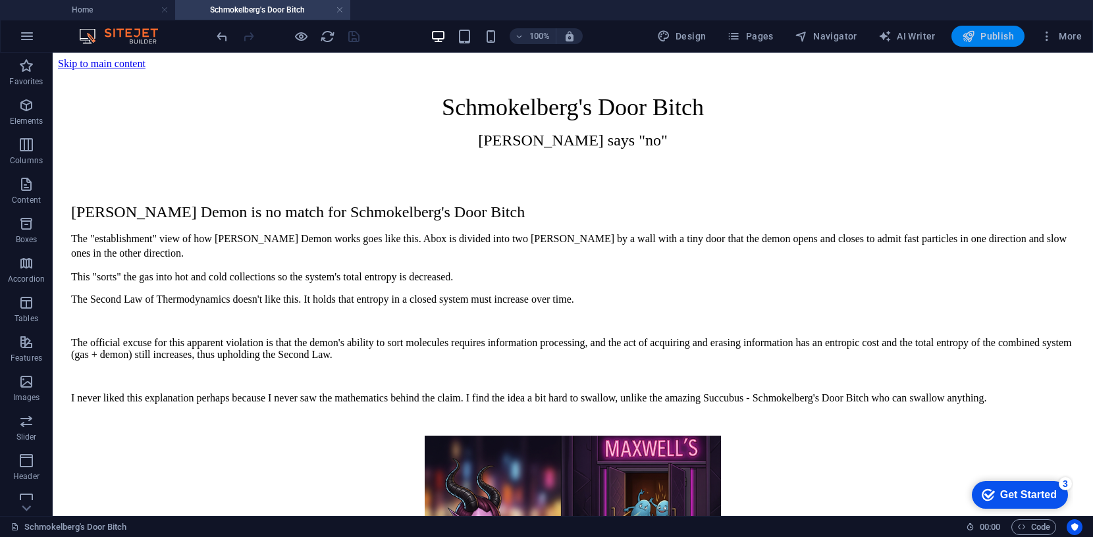
click at [990, 34] on span "Publish" at bounding box center [988, 36] width 52 height 13
